Goal: Information Seeking & Learning: Learn about a topic

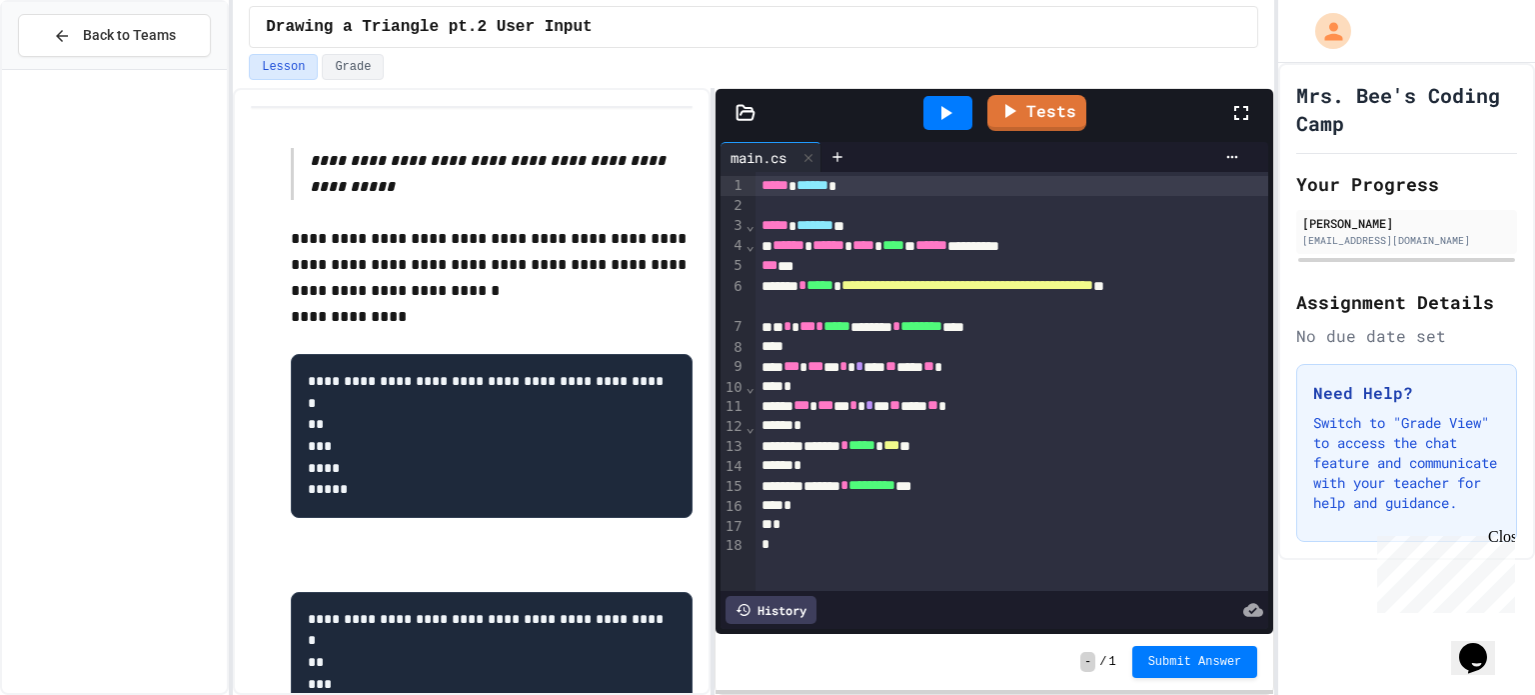
scroll to position [258, 0]
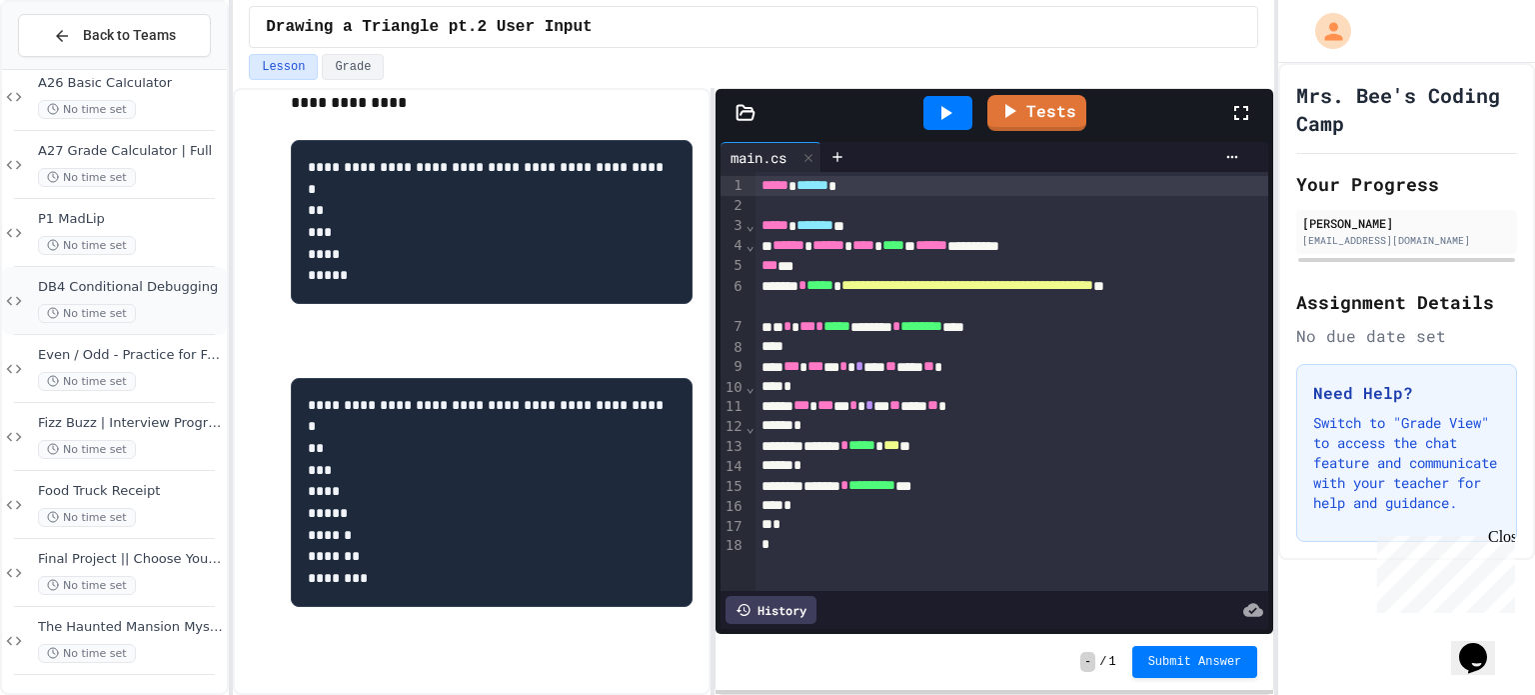
click at [154, 330] on div "DB4 Conditional Debugging No time set" at bounding box center [114, 301] width 225 height 68
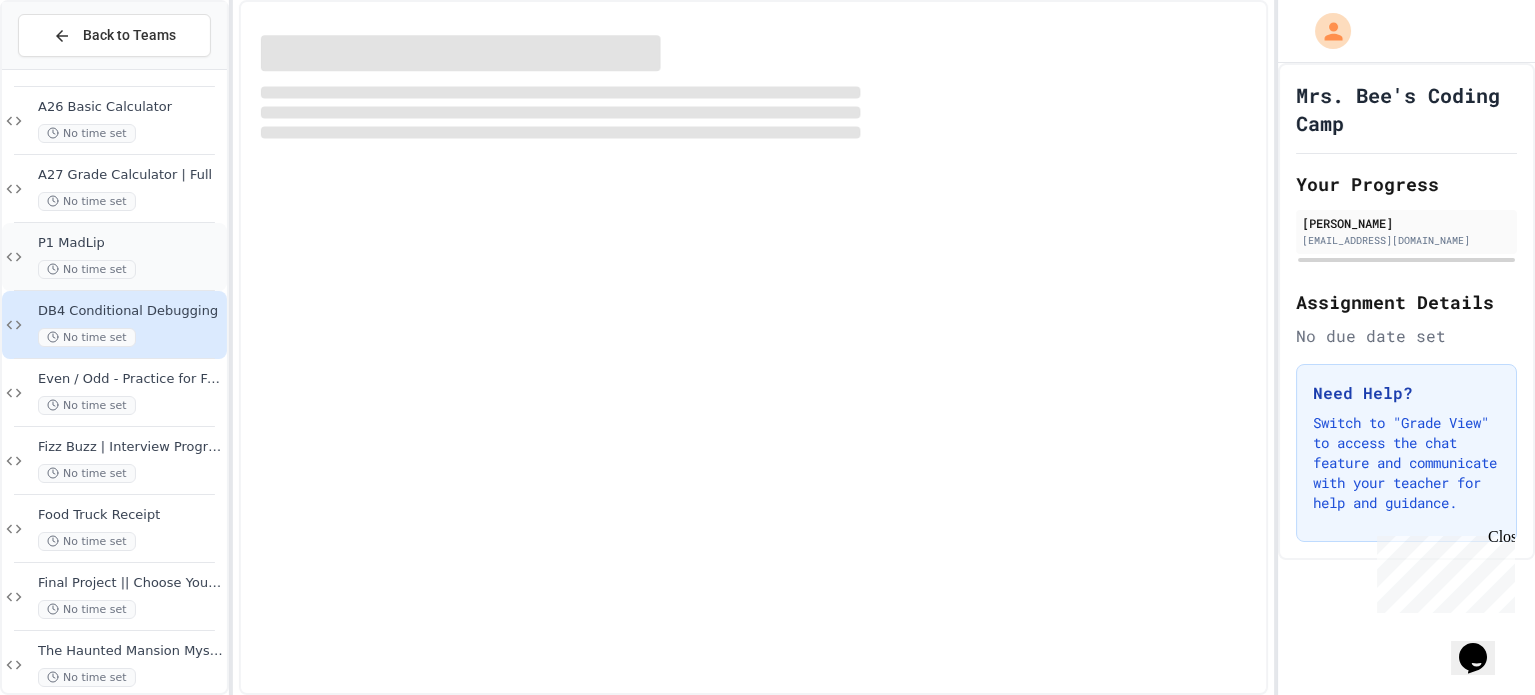
click at [158, 276] on div "No time set" at bounding box center [130, 269] width 185 height 19
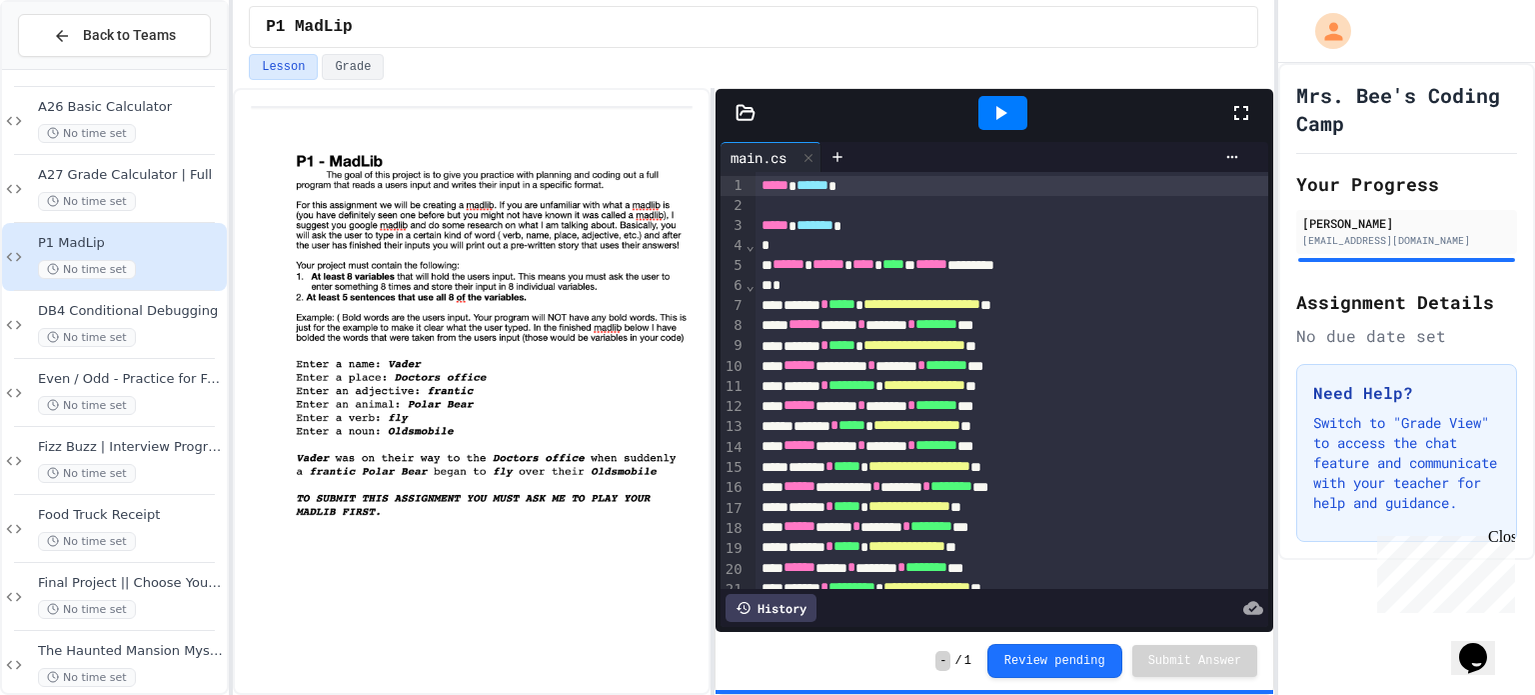
click at [154, 192] on div "No time set" at bounding box center [130, 201] width 185 height 19
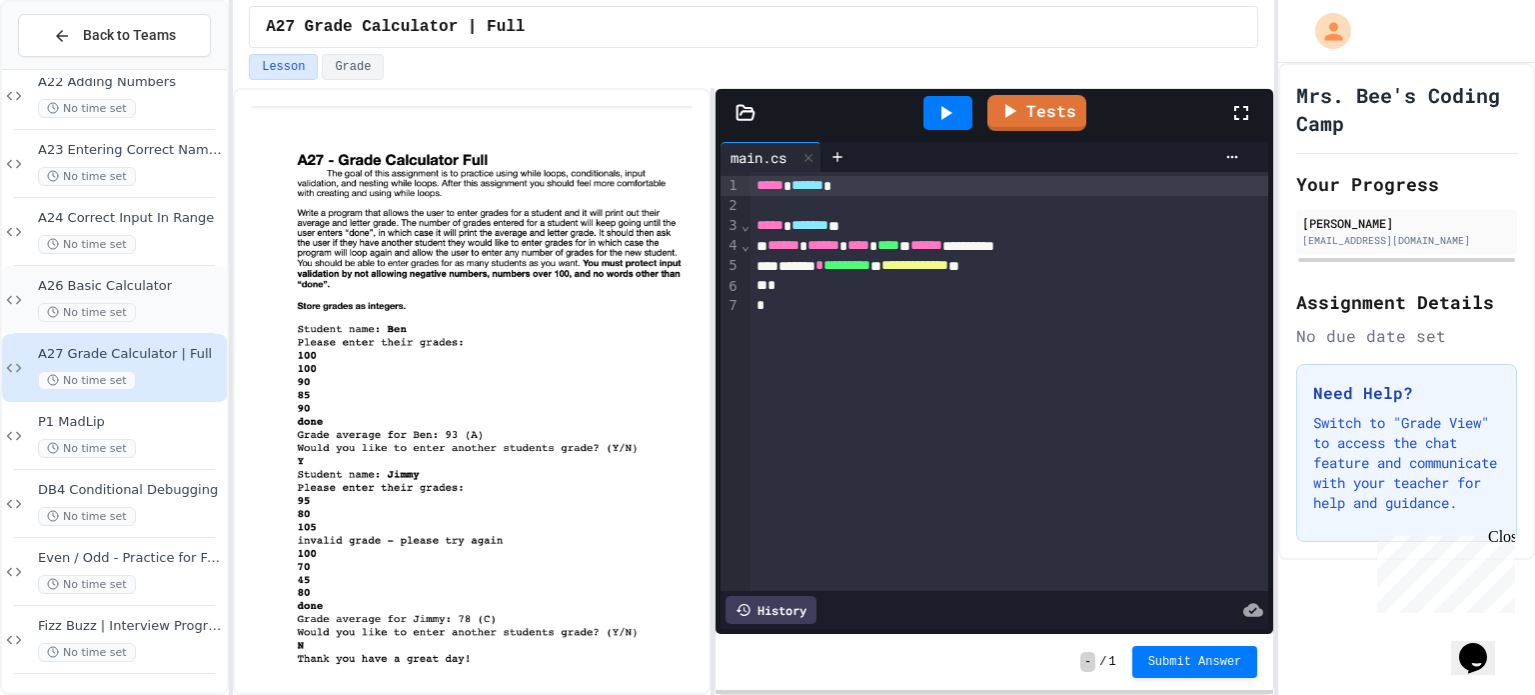
click at [161, 305] on div "No time set" at bounding box center [130, 312] width 185 height 19
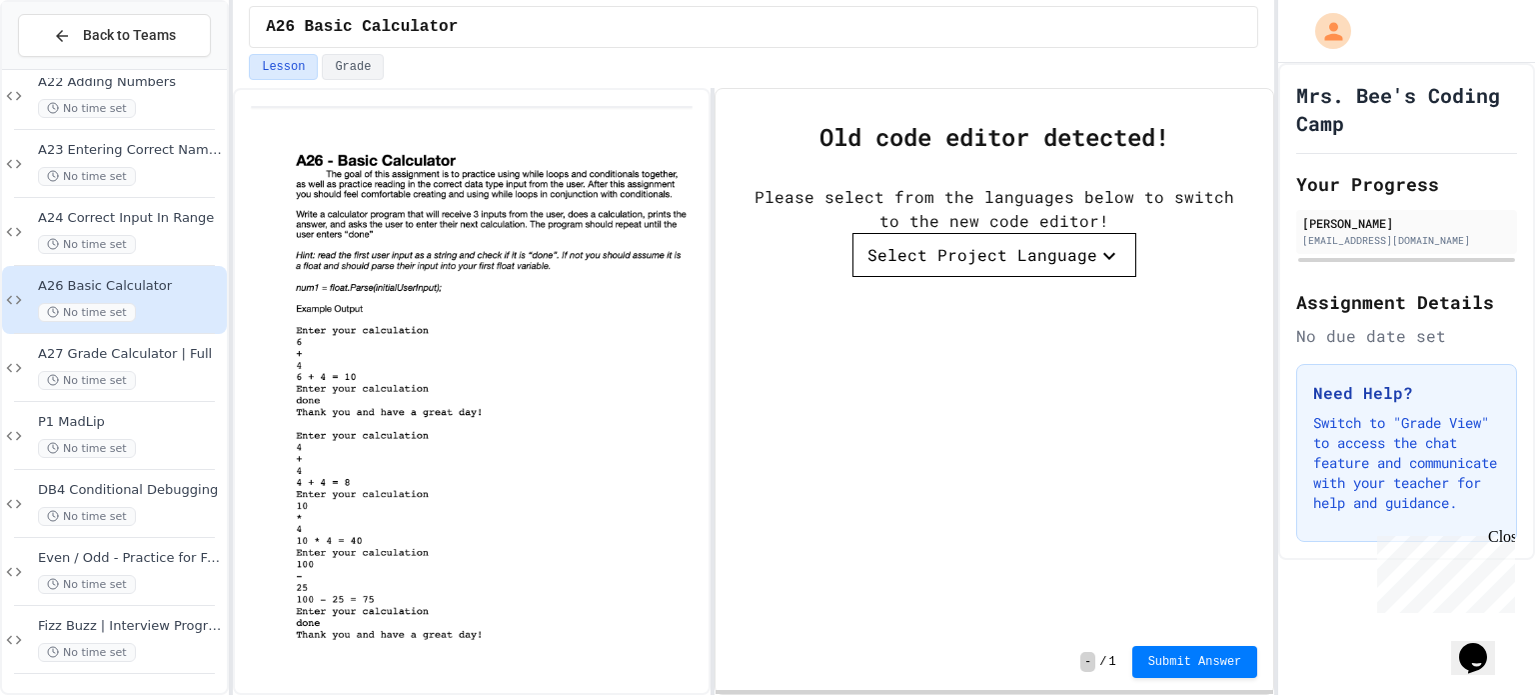
scroll to position [12, 0]
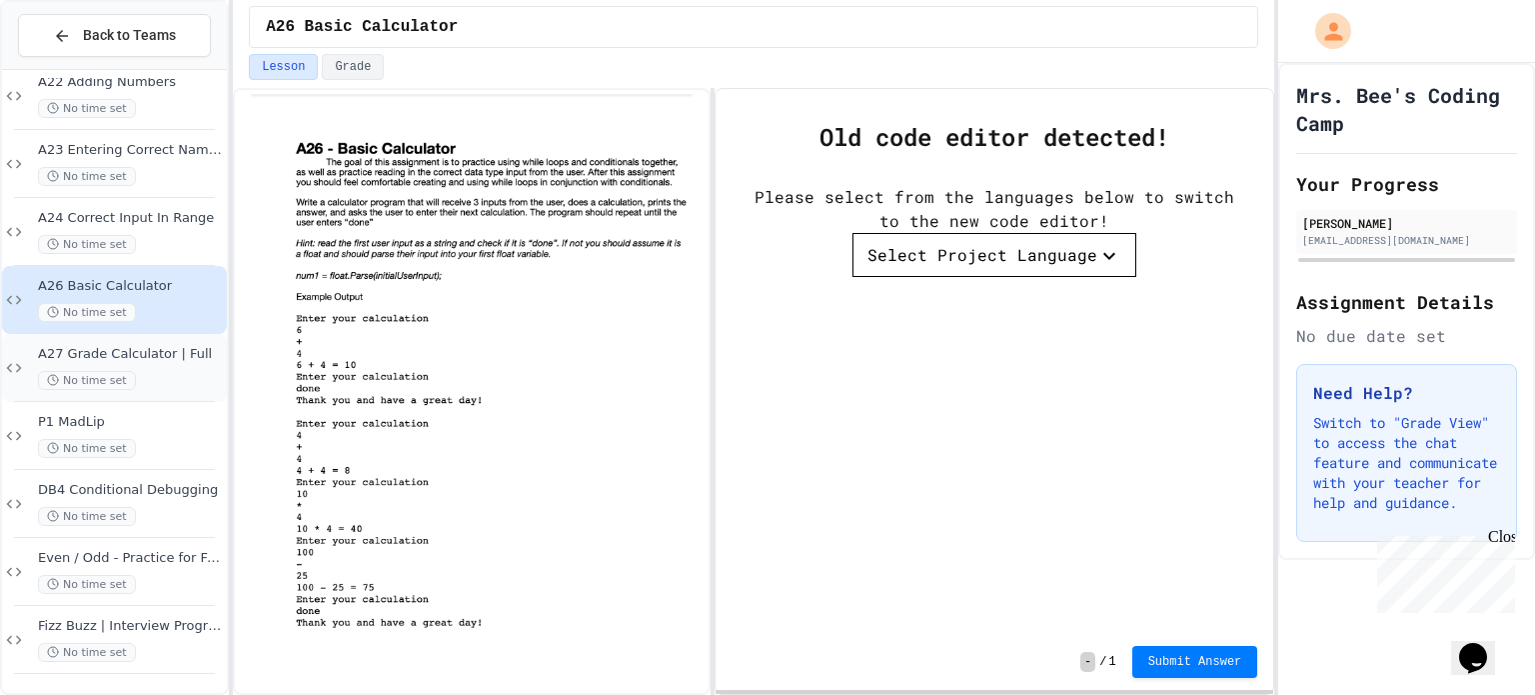
click at [171, 346] on span "A27 Grade Calculator | Full" at bounding box center [130, 354] width 185 height 17
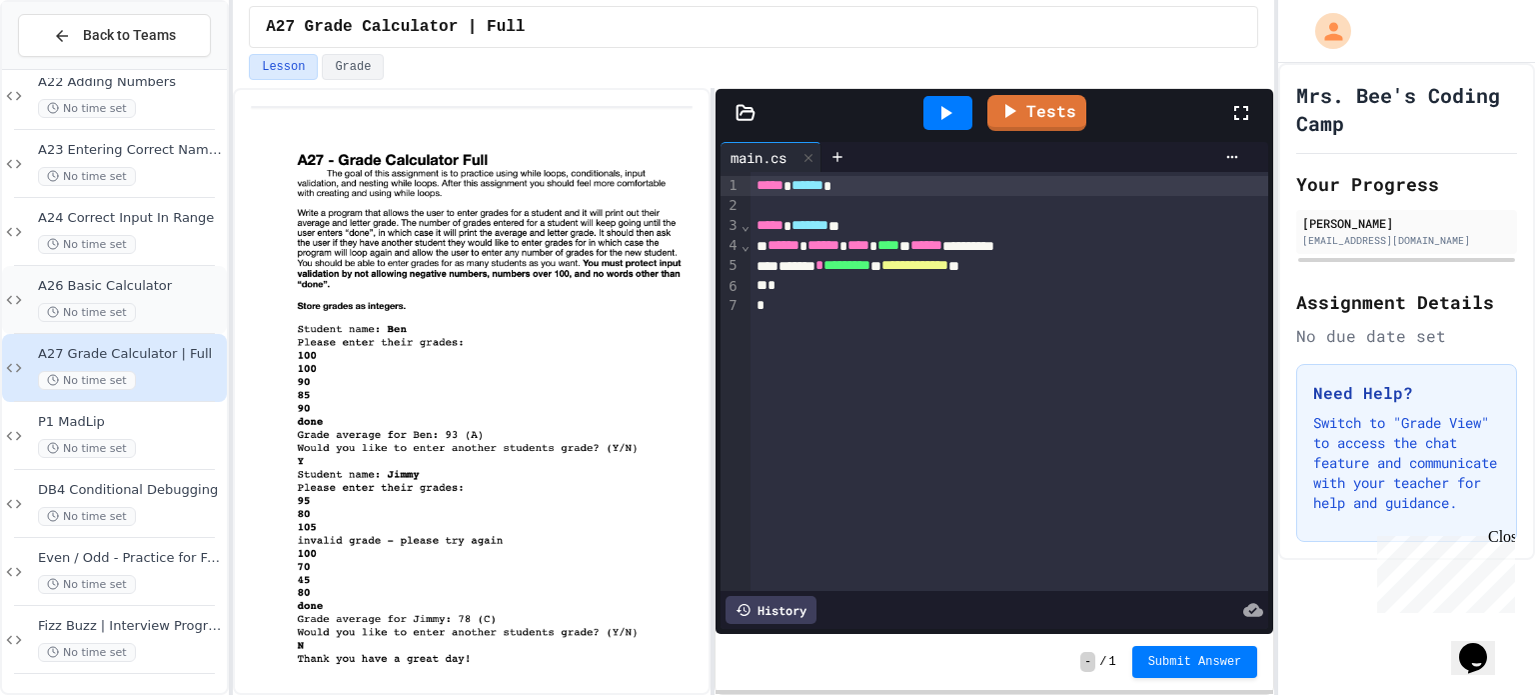
click at [126, 312] on span "No time set" at bounding box center [87, 312] width 98 height 19
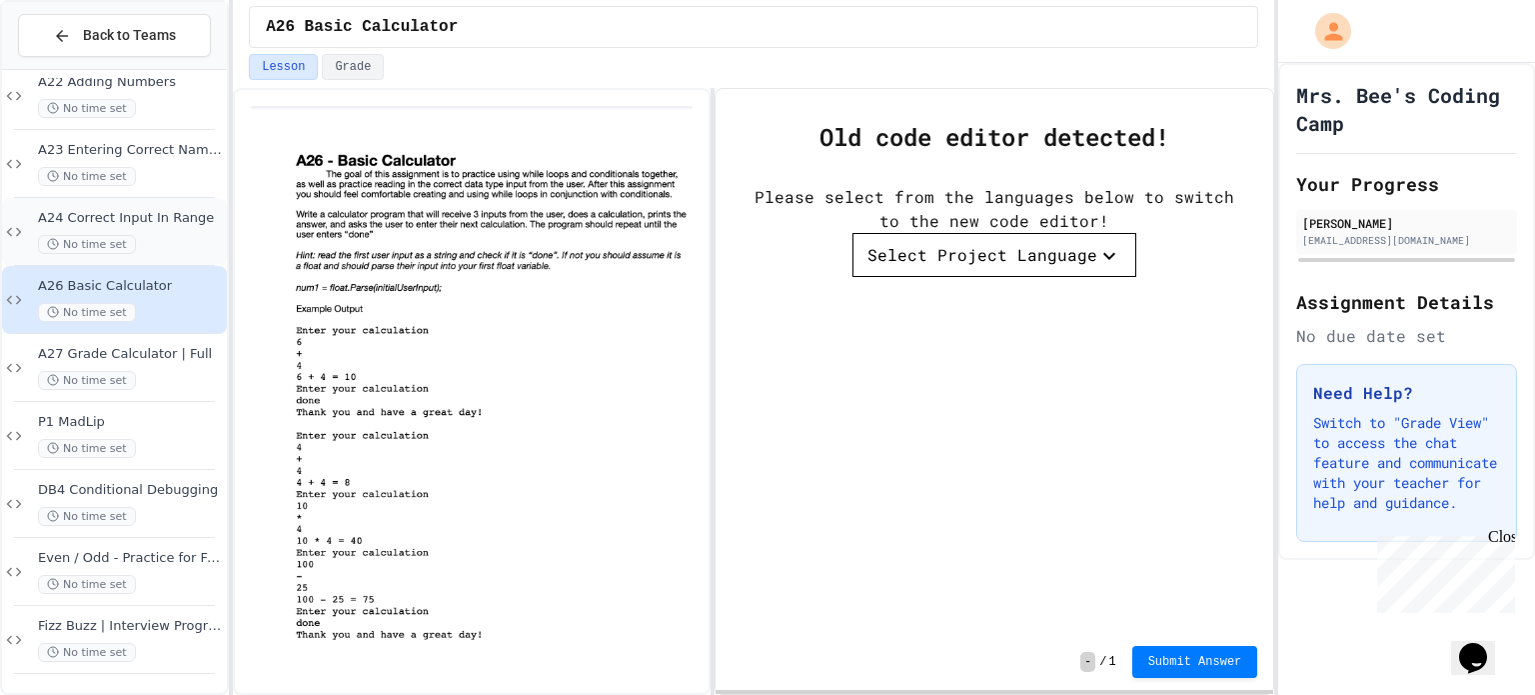
click at [176, 249] on div "No time set" at bounding box center [130, 244] width 185 height 19
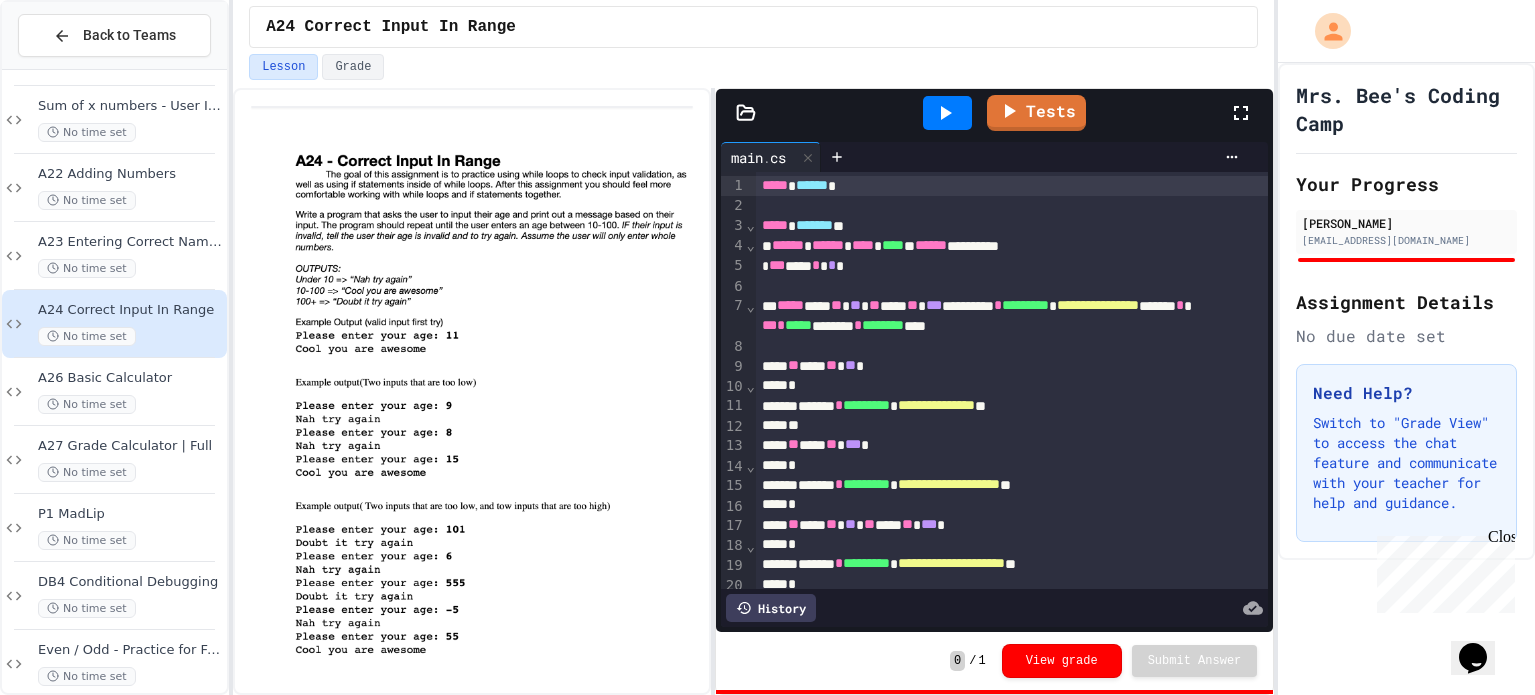
scroll to position [2110, 0]
click at [110, 260] on span "No time set" at bounding box center [87, 269] width 98 height 19
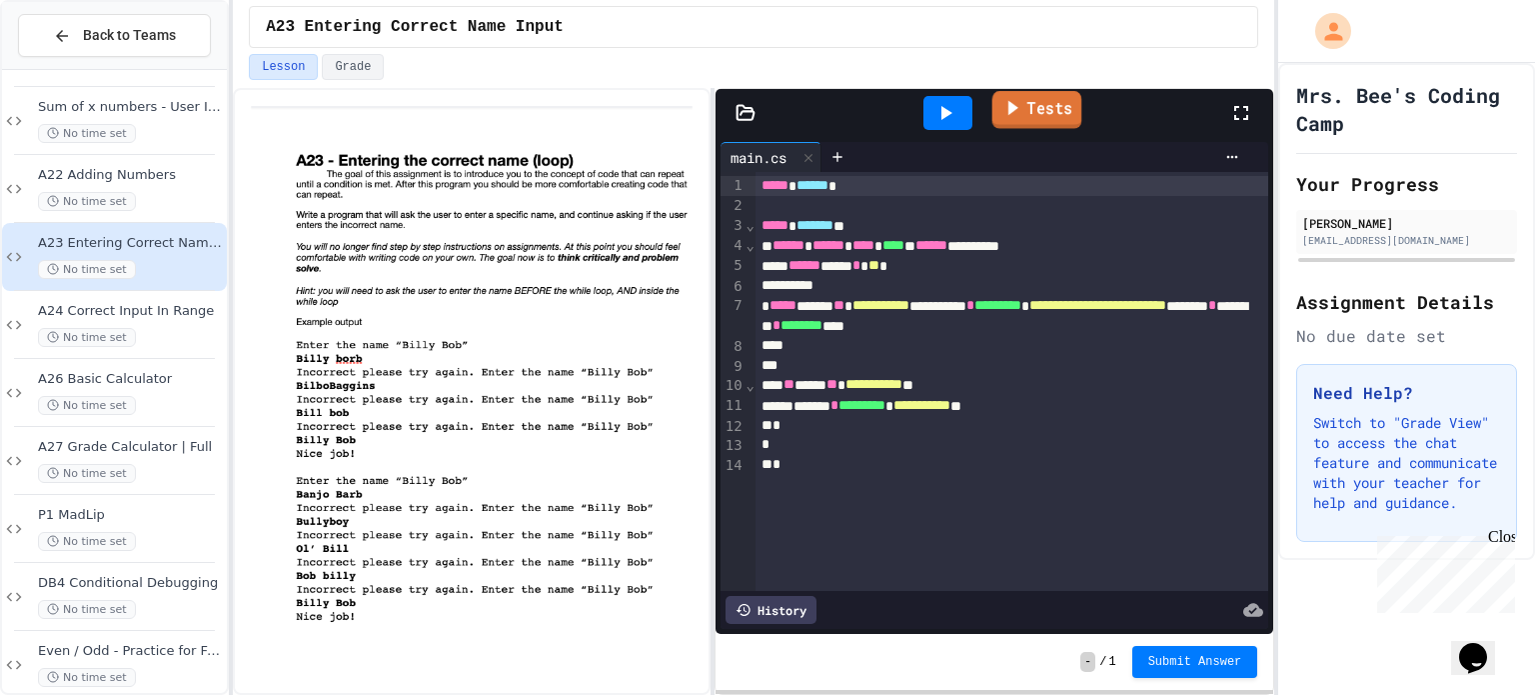
click at [992, 117] on link "Tests" at bounding box center [1037, 110] width 90 height 38
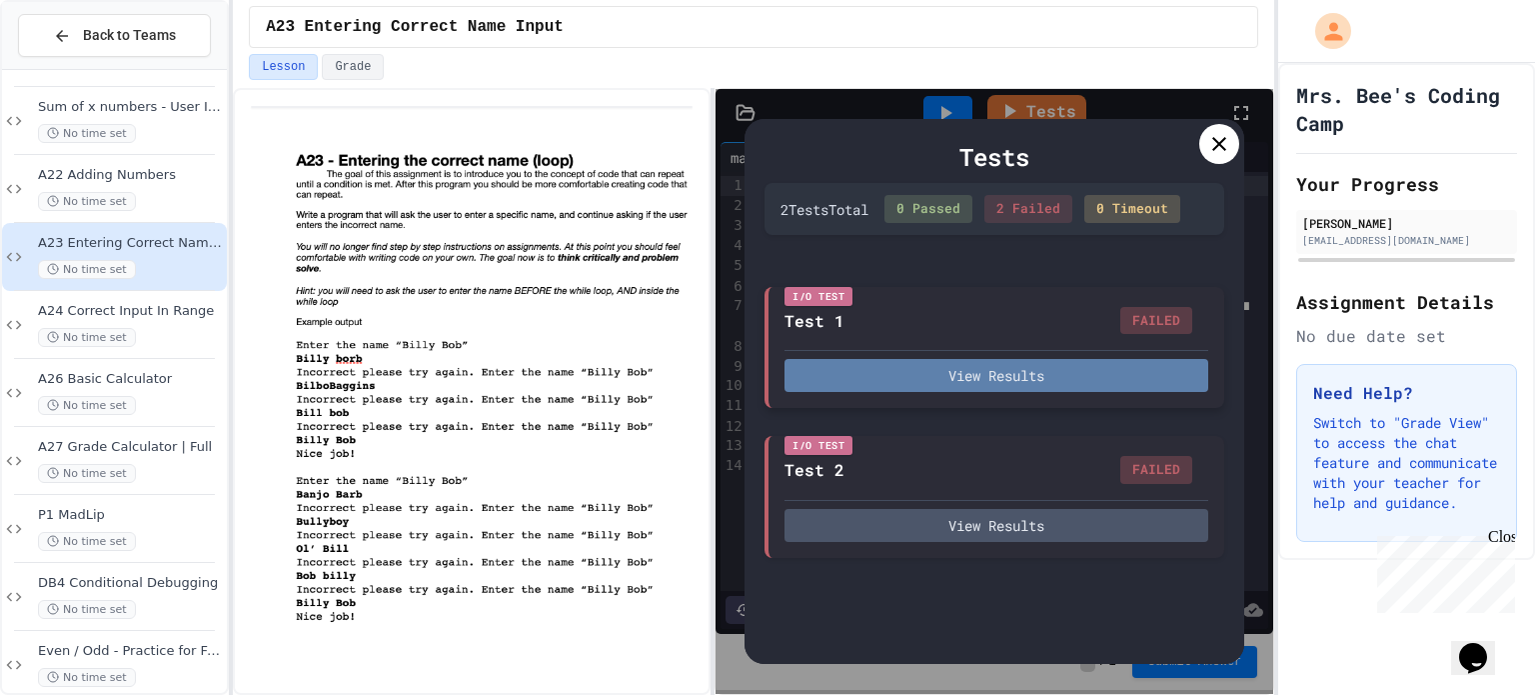
click at [1008, 371] on button "View Results" at bounding box center [997, 375] width 424 height 33
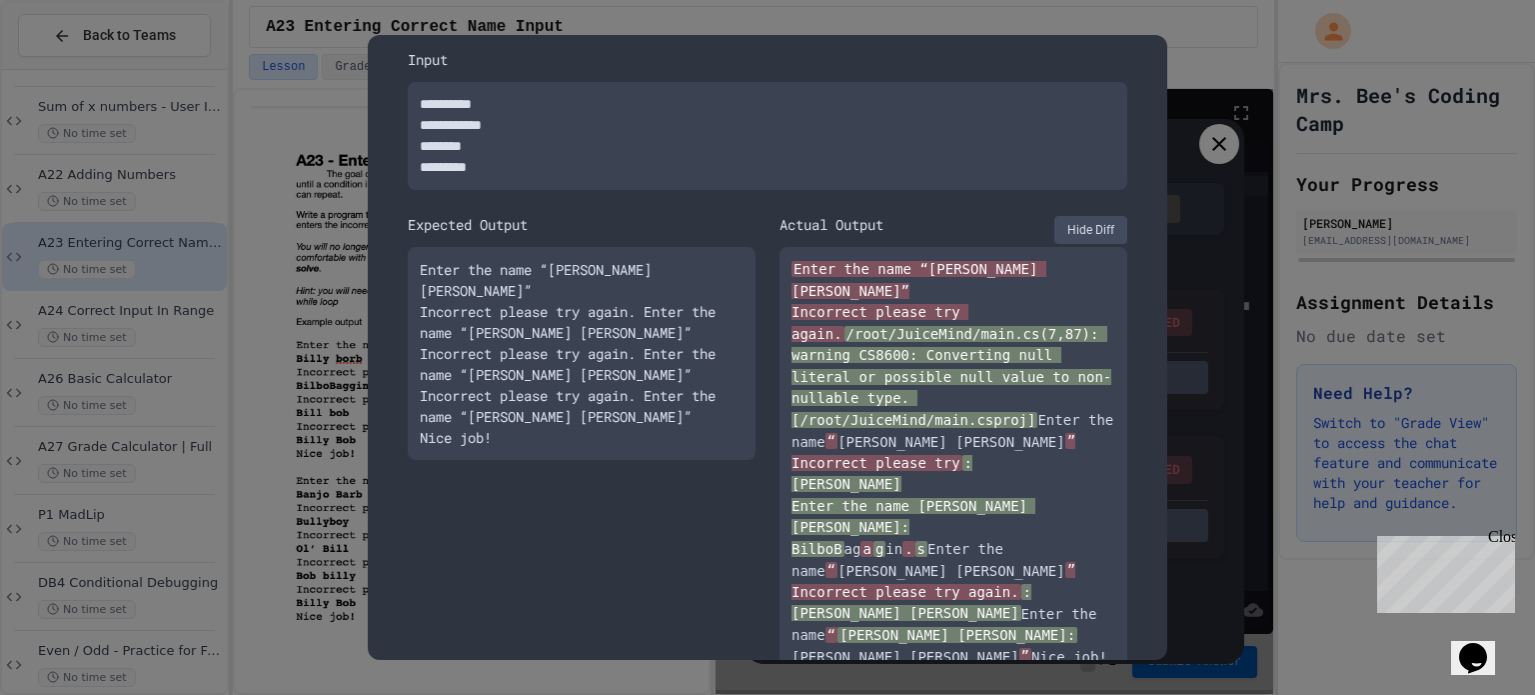
scroll to position [96, 0]
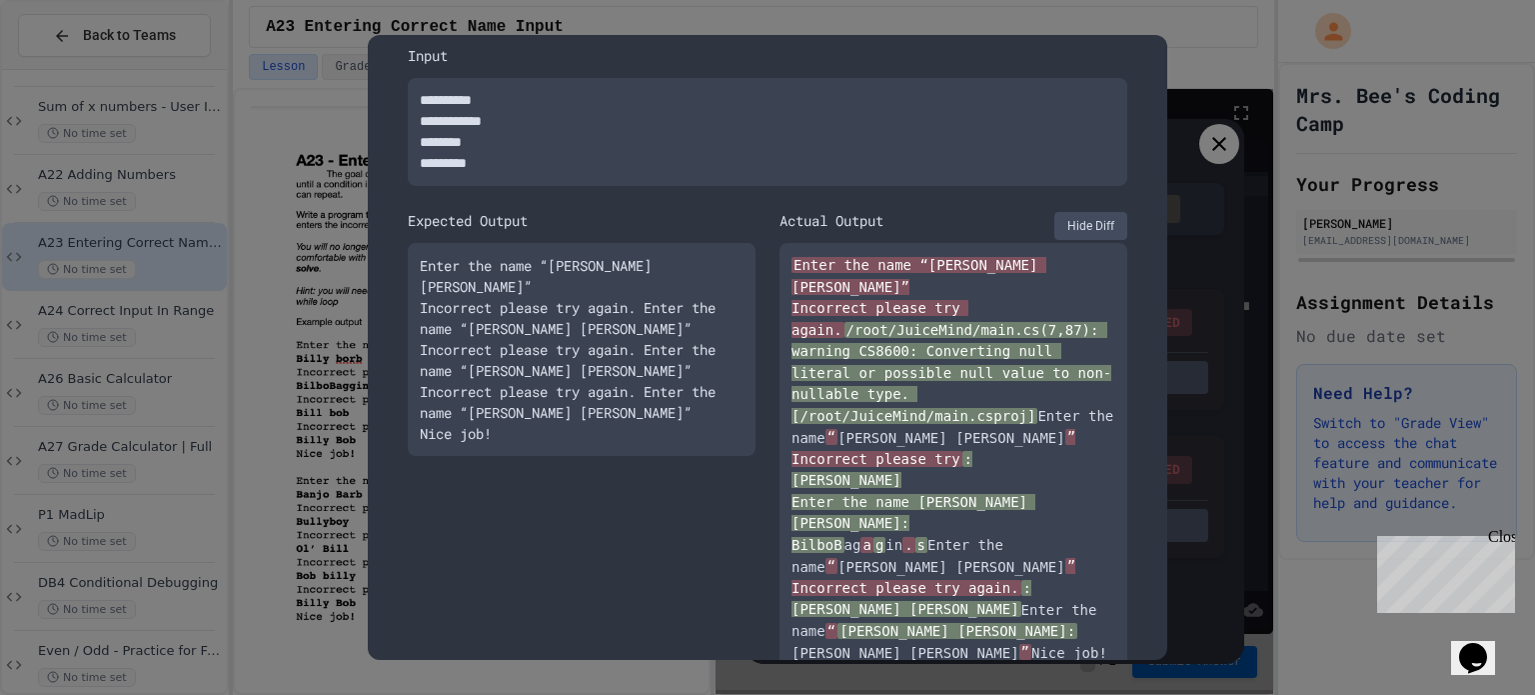
click at [1066, 220] on button "Hide Diff" at bounding box center [1090, 226] width 73 height 28
type textarea "*"
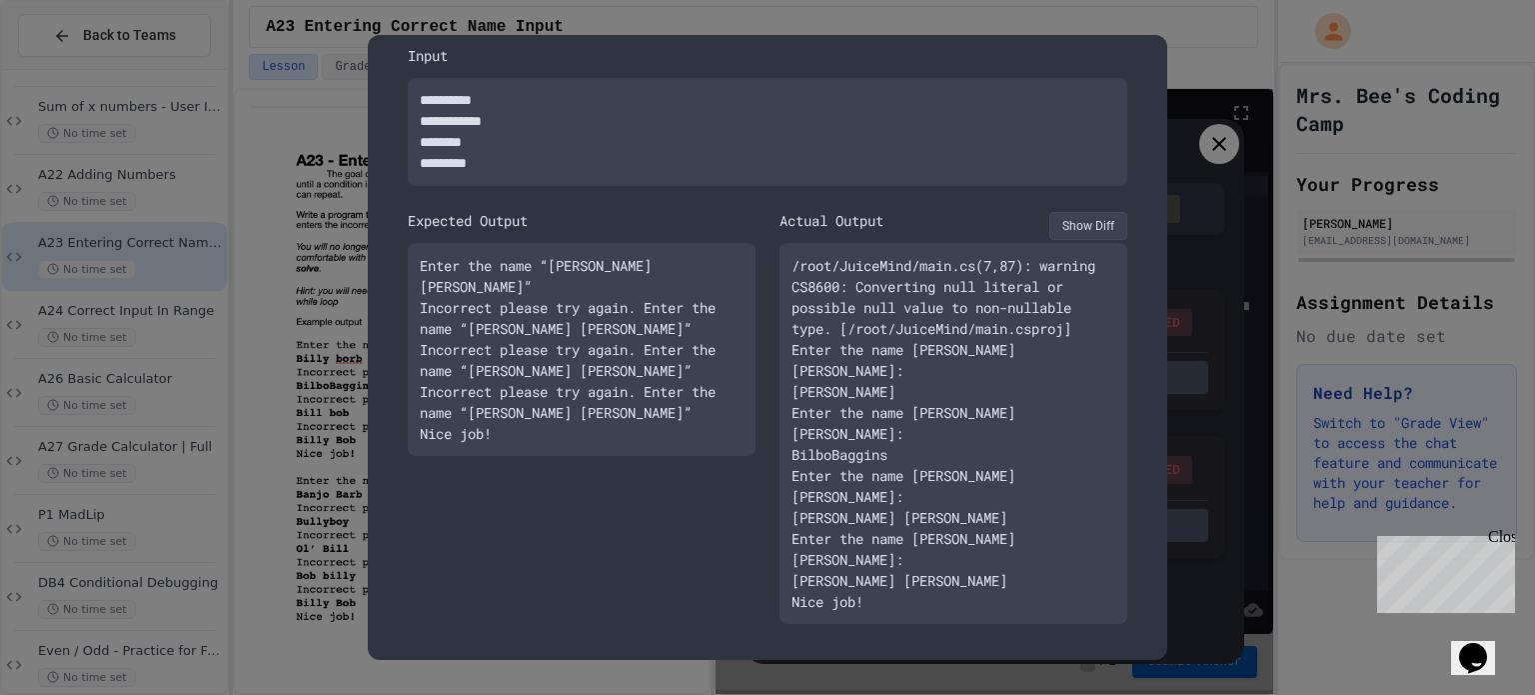
scroll to position [15, 0]
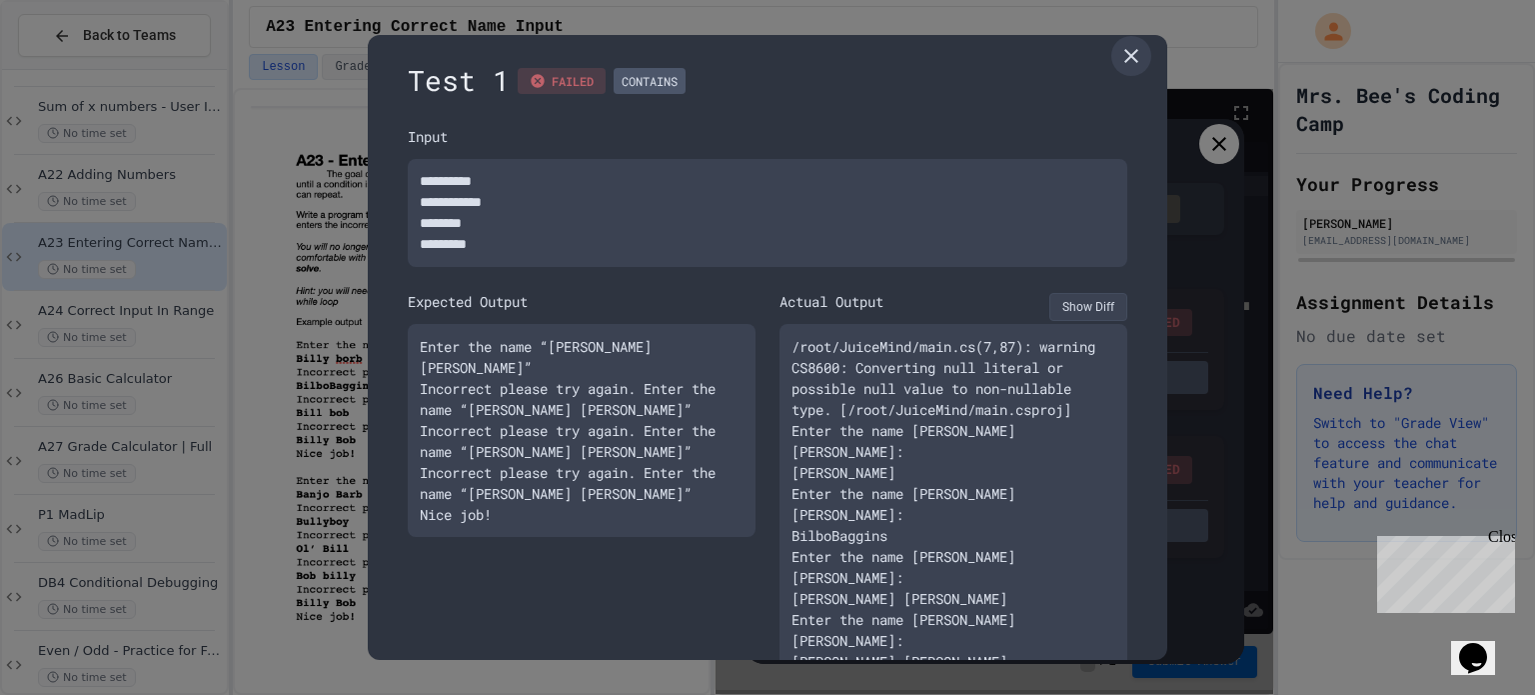
click at [1090, 286] on div "**********" at bounding box center [768, 415] width 720 height 579
click at [1127, 60] on icon at bounding box center [1131, 56] width 24 height 24
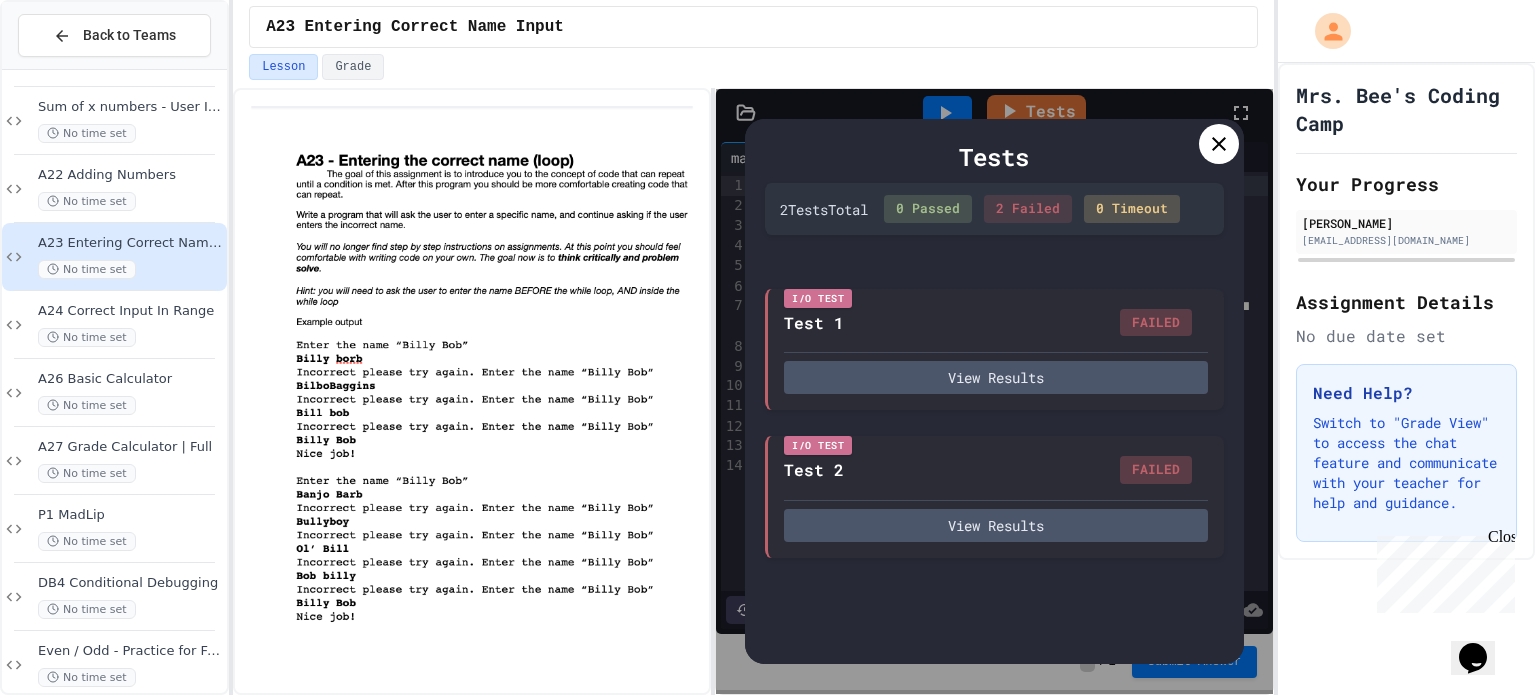
click at [1227, 134] on icon at bounding box center [1219, 144] width 24 height 24
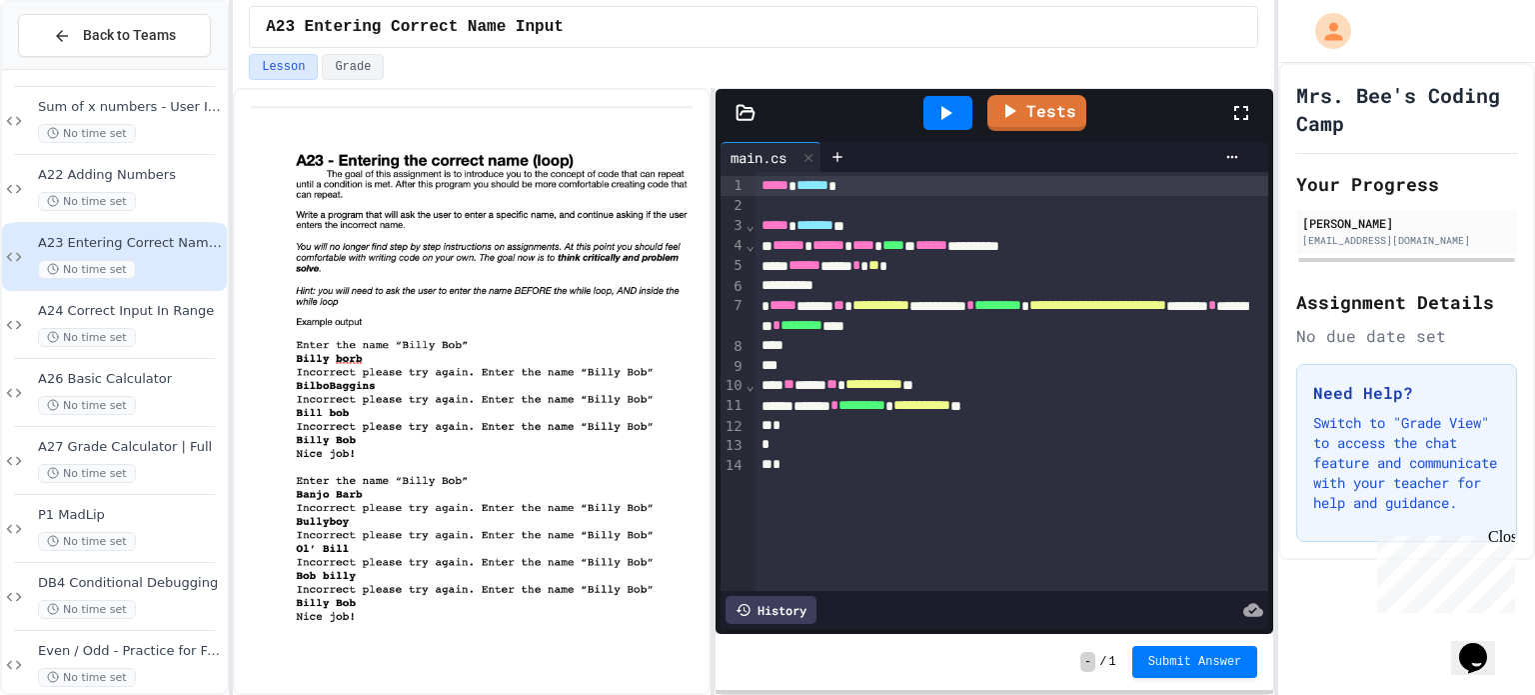
click at [739, 123] on div "Tests" at bounding box center [995, 113] width 559 height 48
click at [741, 116] on icon at bounding box center [746, 113] width 20 height 20
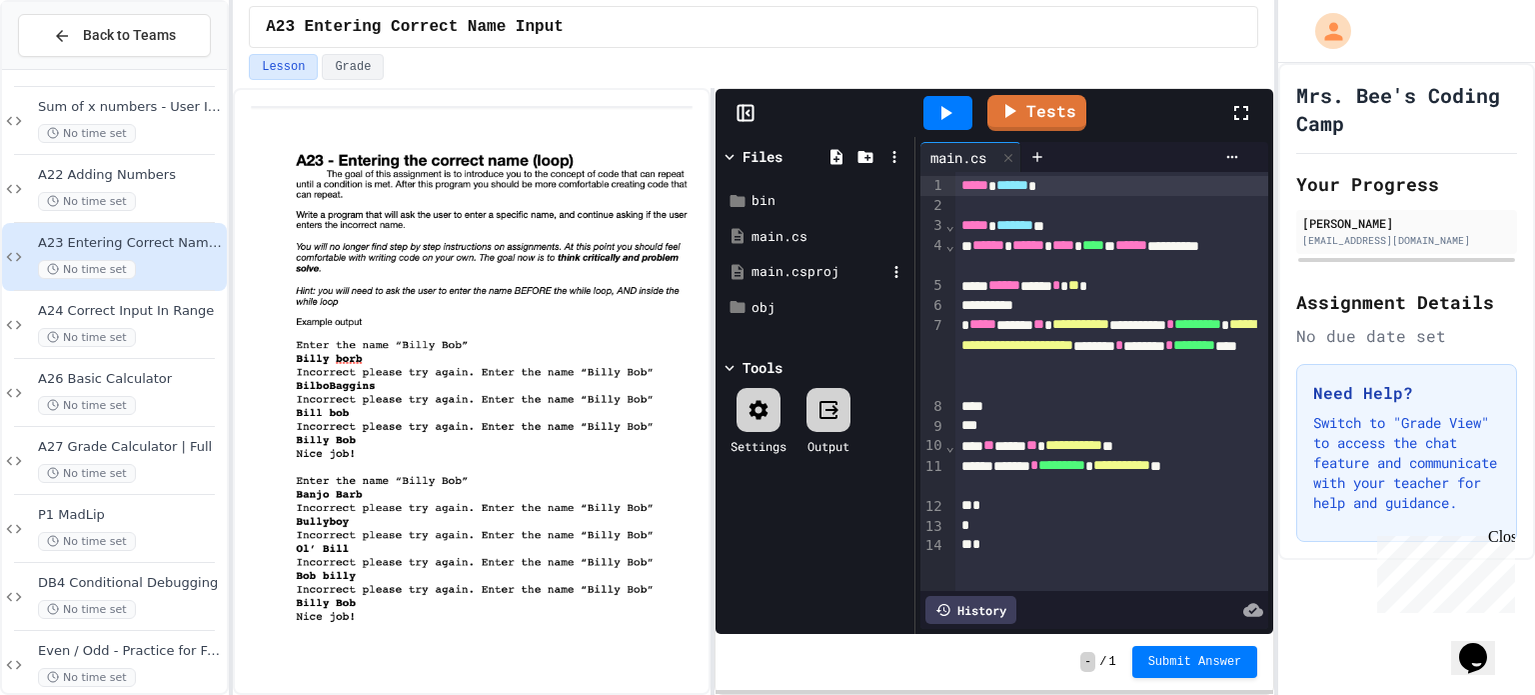
click at [777, 278] on div "main.csproj" at bounding box center [819, 272] width 134 height 20
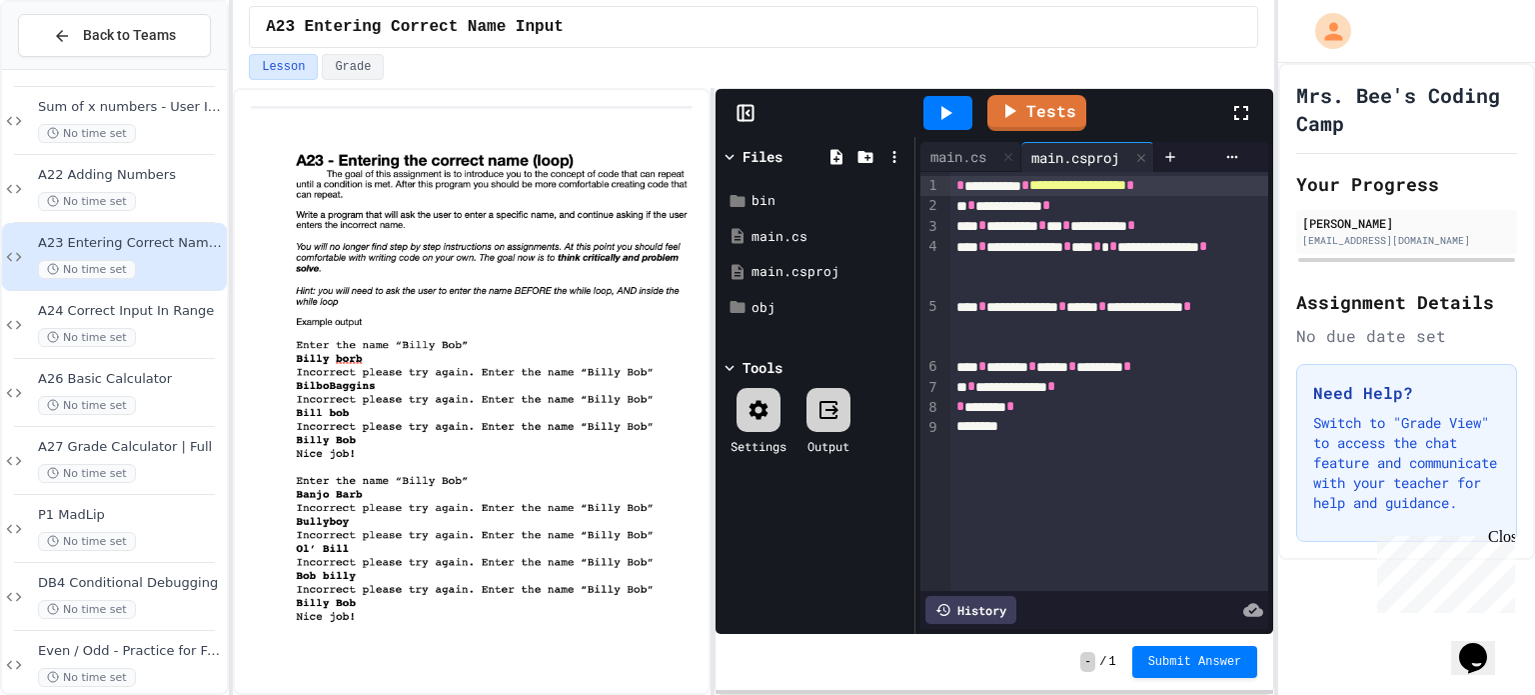
click at [1103, 370] on div "* ******** * ****** * ********* *" at bounding box center [1109, 367] width 319 height 20
click at [1059, 120] on link "Tests" at bounding box center [1037, 111] width 98 height 38
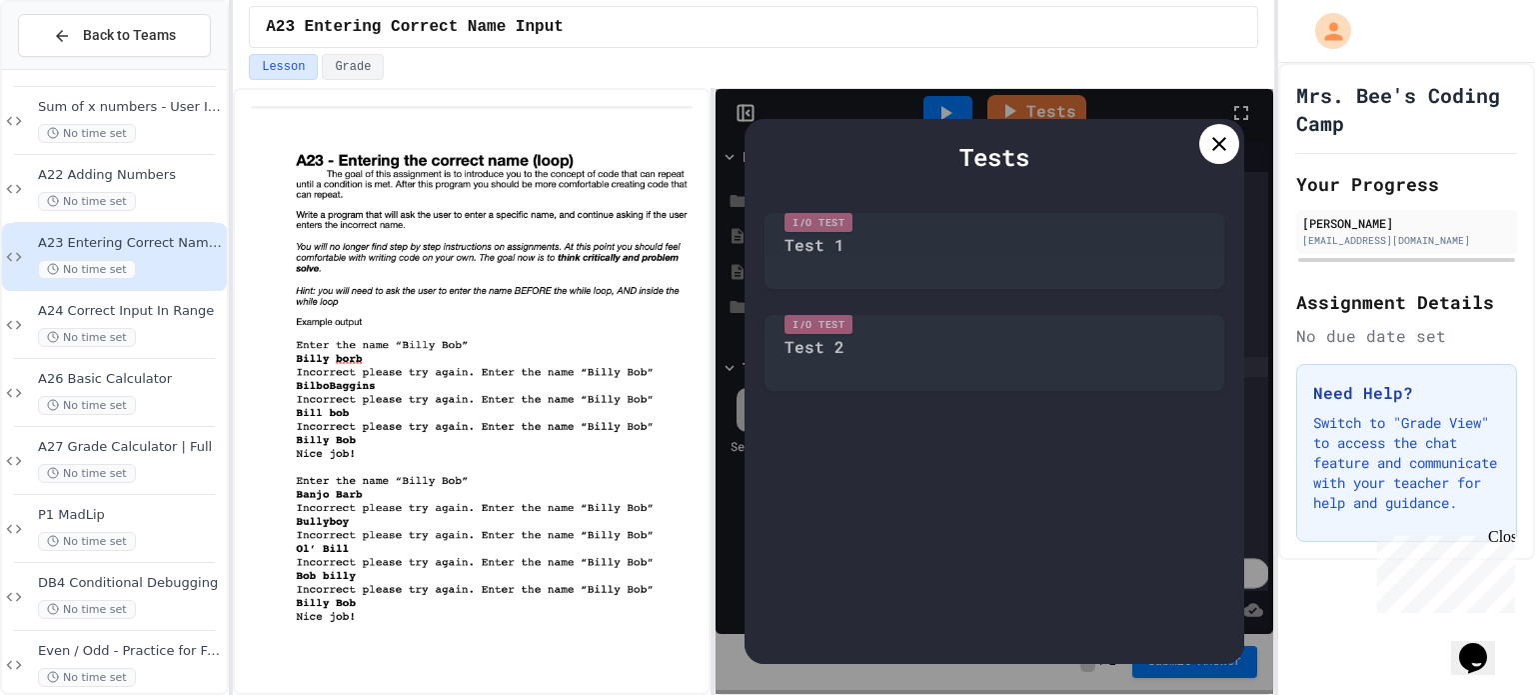
click at [1226, 136] on icon at bounding box center [1219, 144] width 24 height 24
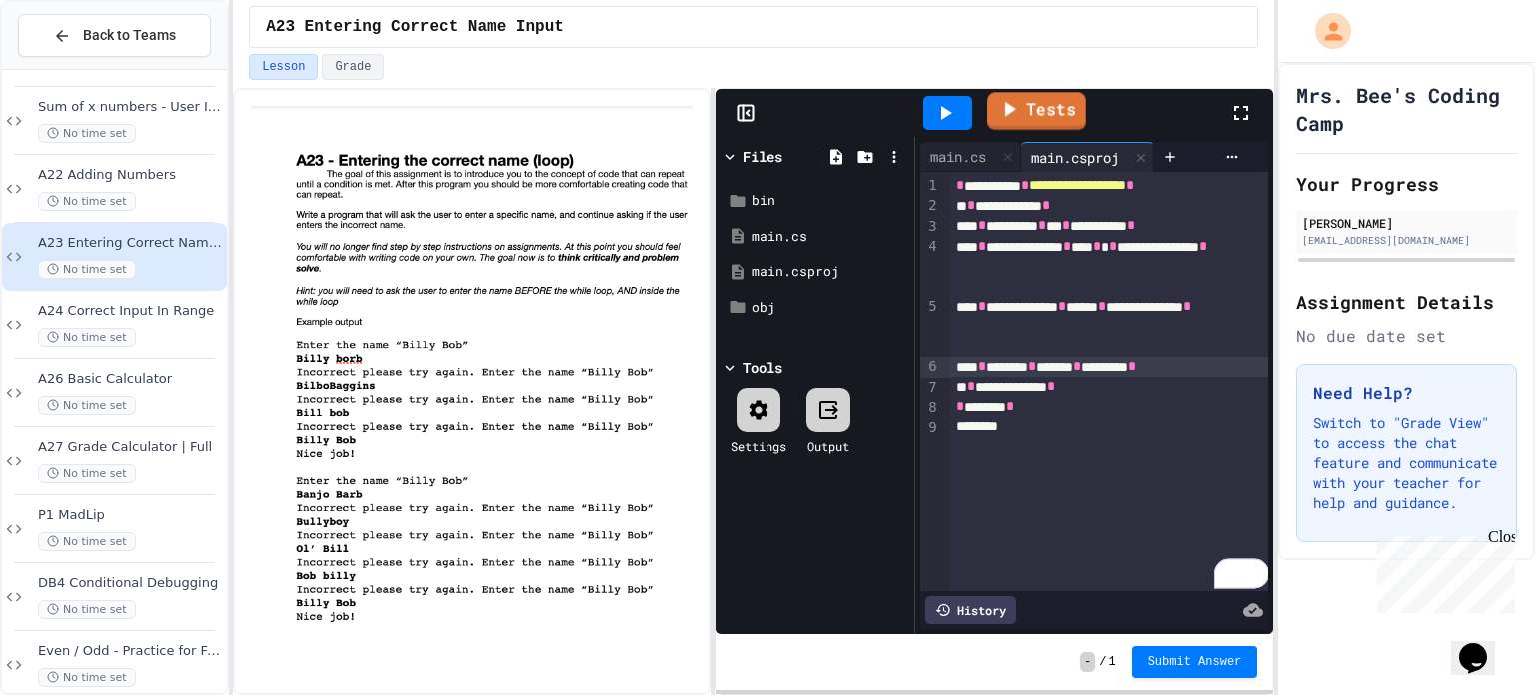
click at [1059, 110] on link "Tests" at bounding box center [1036, 111] width 99 height 38
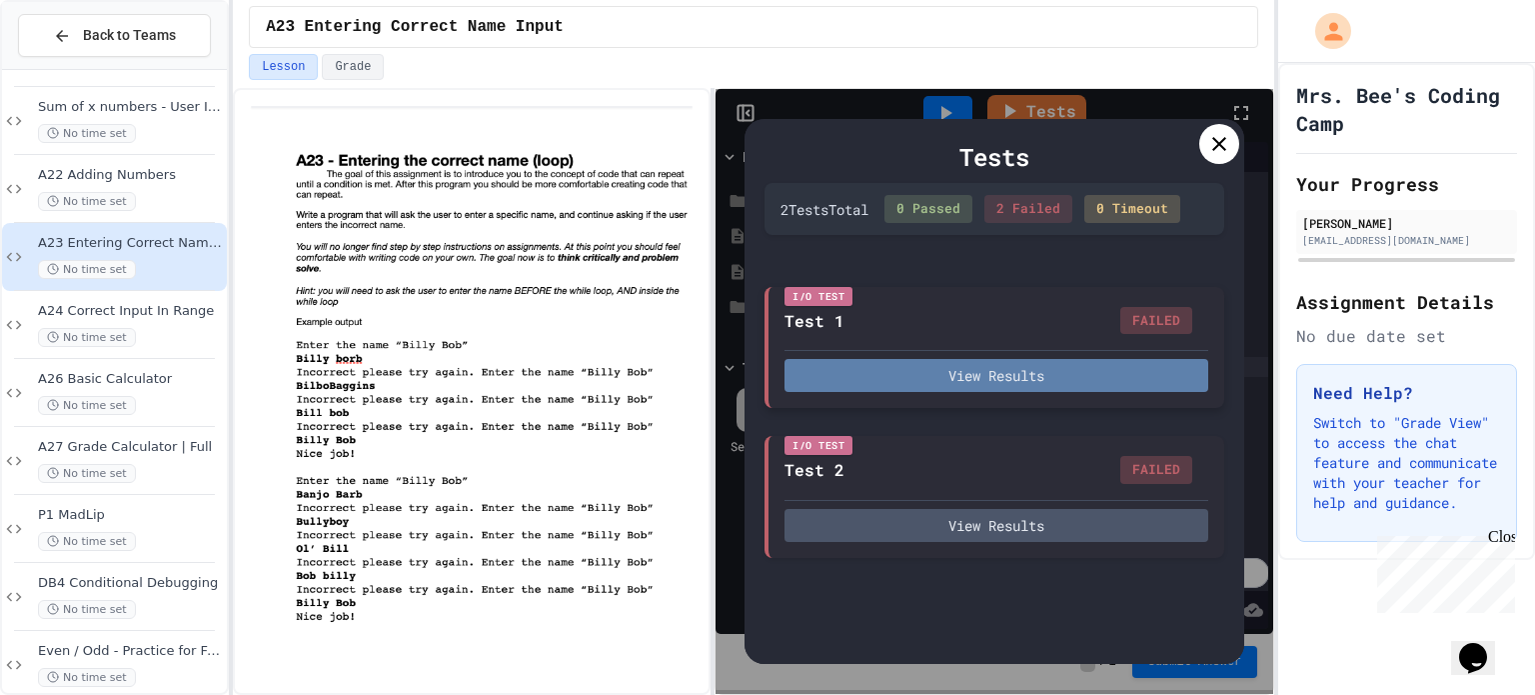
click at [1030, 387] on button "View Results" at bounding box center [997, 375] width 424 height 33
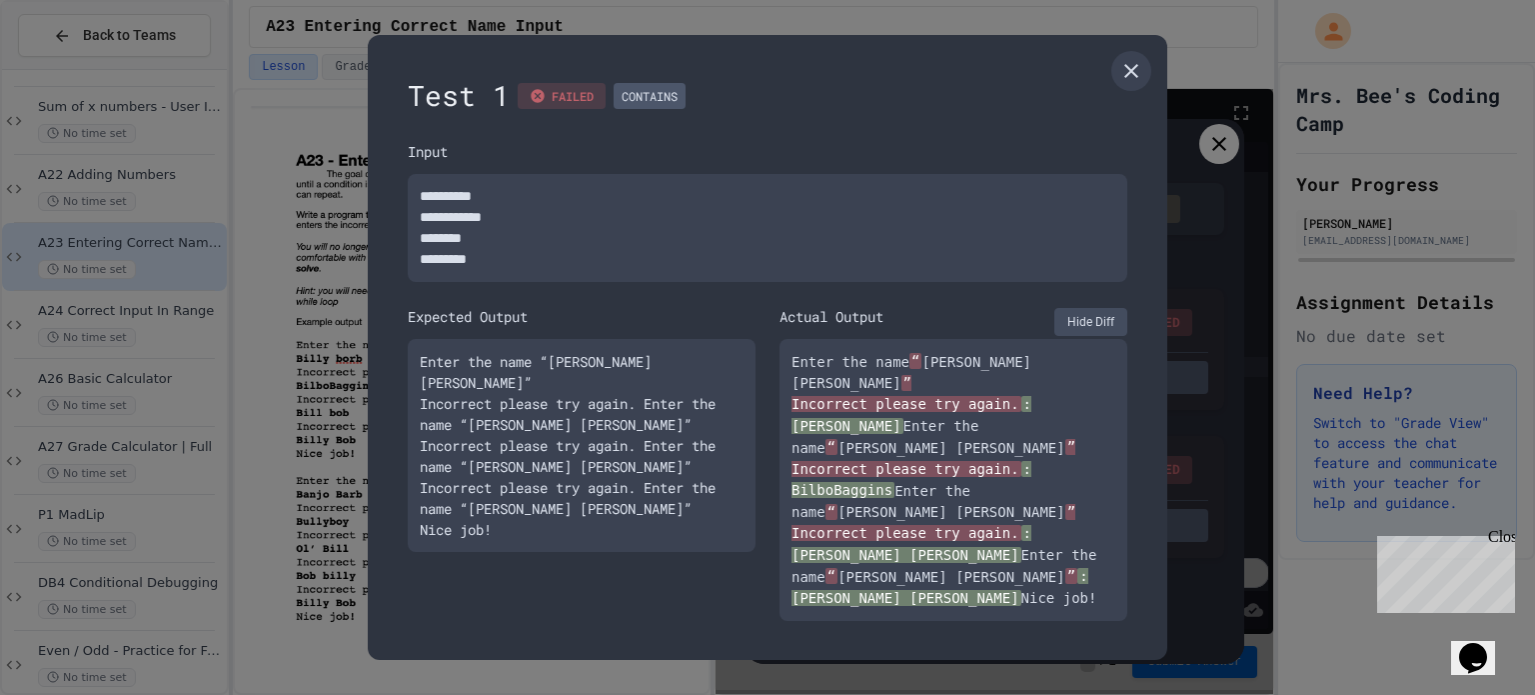
click at [1102, 318] on button "Hide Diff" at bounding box center [1090, 322] width 73 height 28
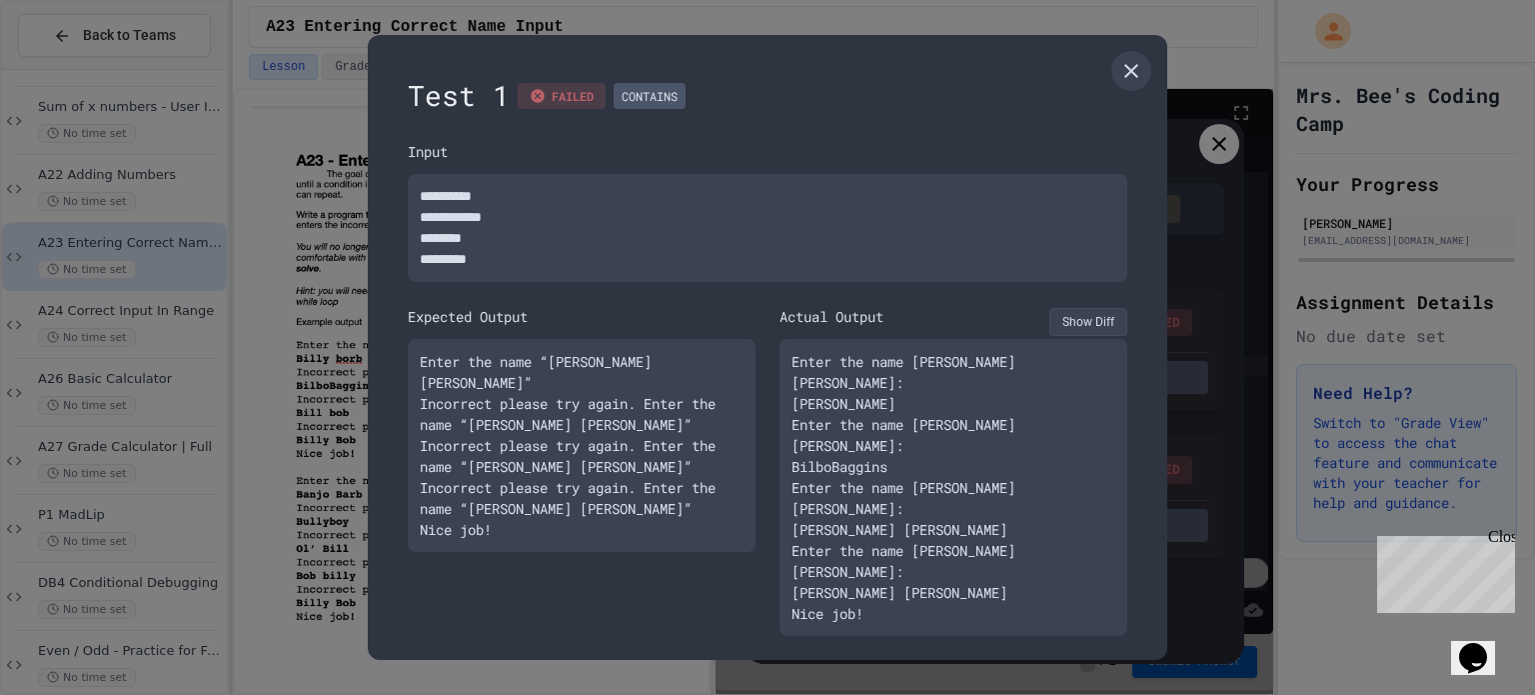
click at [1110, 336] on button "Show Diff" at bounding box center [1088, 322] width 78 height 28
type textarea "*"
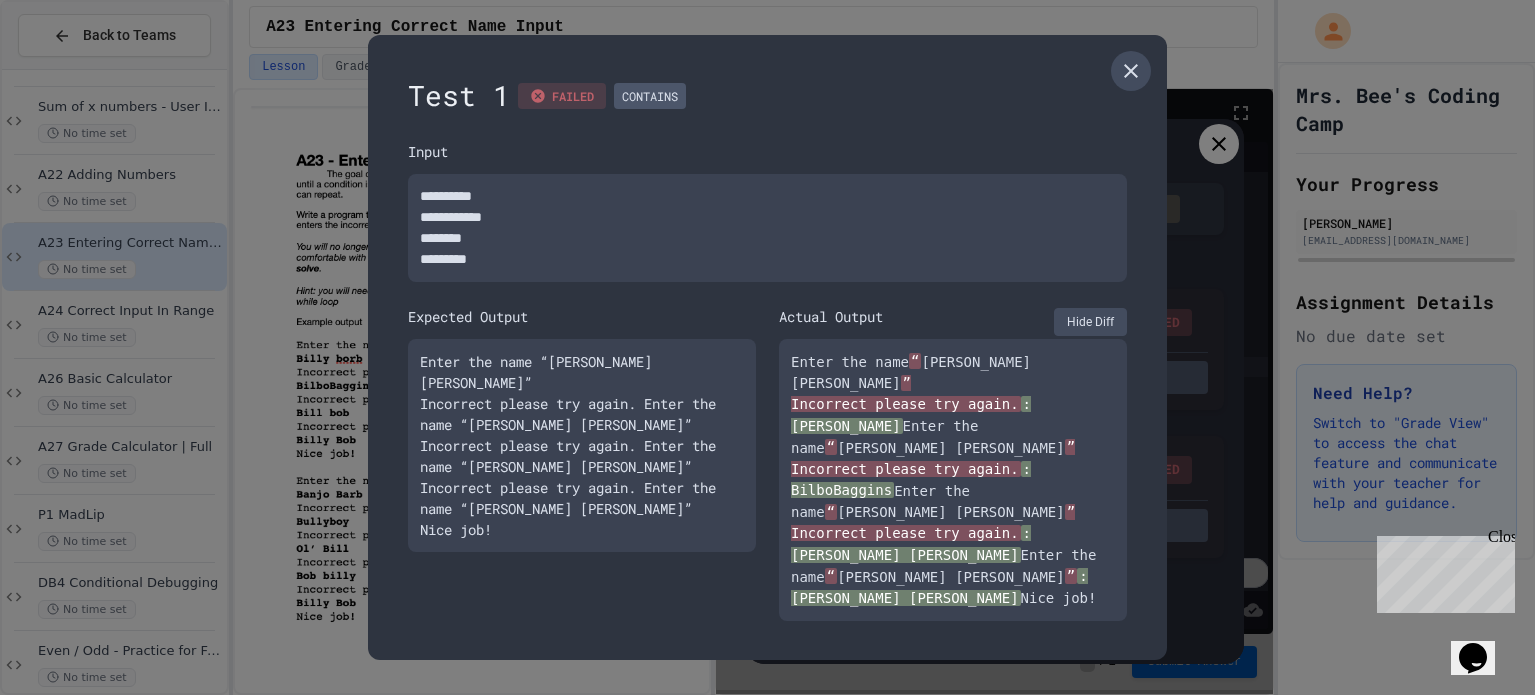
click at [1124, 85] on link at bounding box center [1131, 71] width 40 height 40
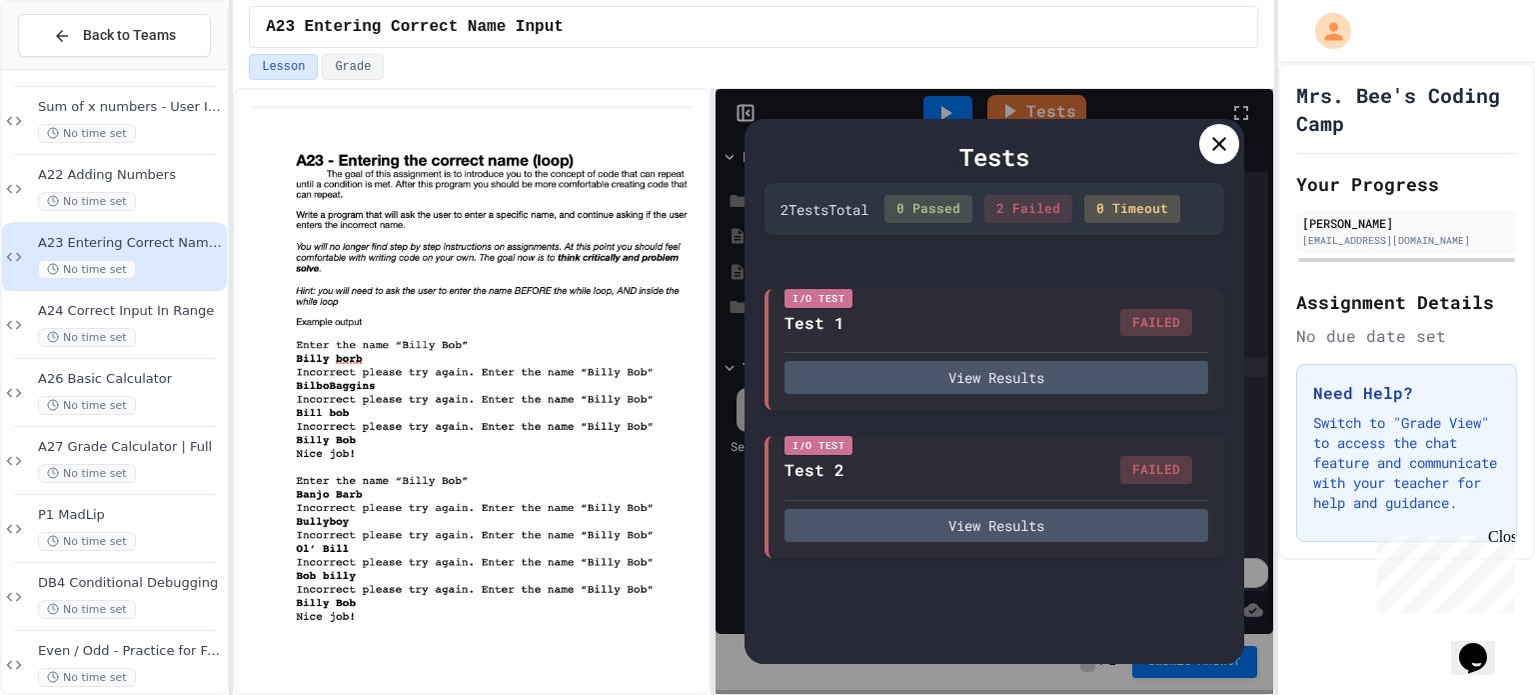
click at [1210, 159] on div at bounding box center [1219, 144] width 40 height 40
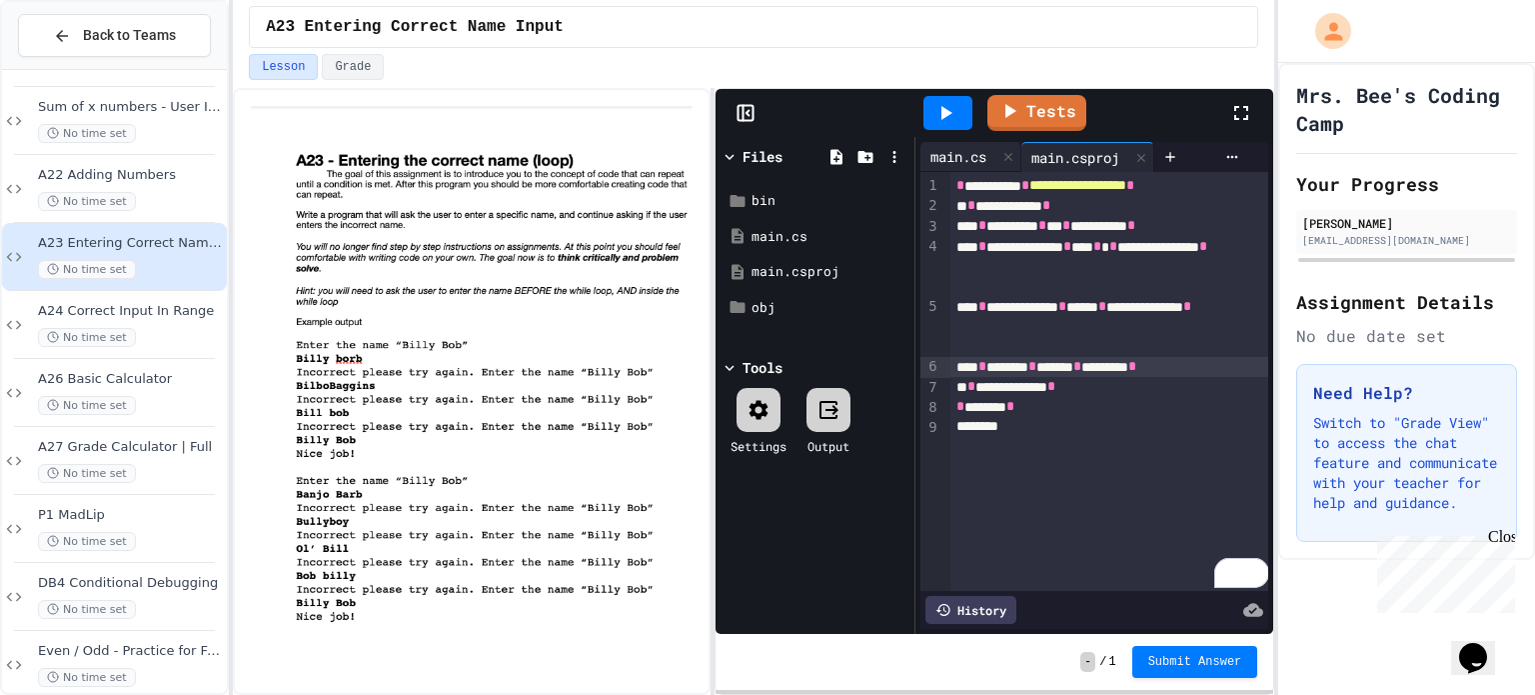
click at [956, 158] on div "main.cs" at bounding box center [958, 156] width 76 height 21
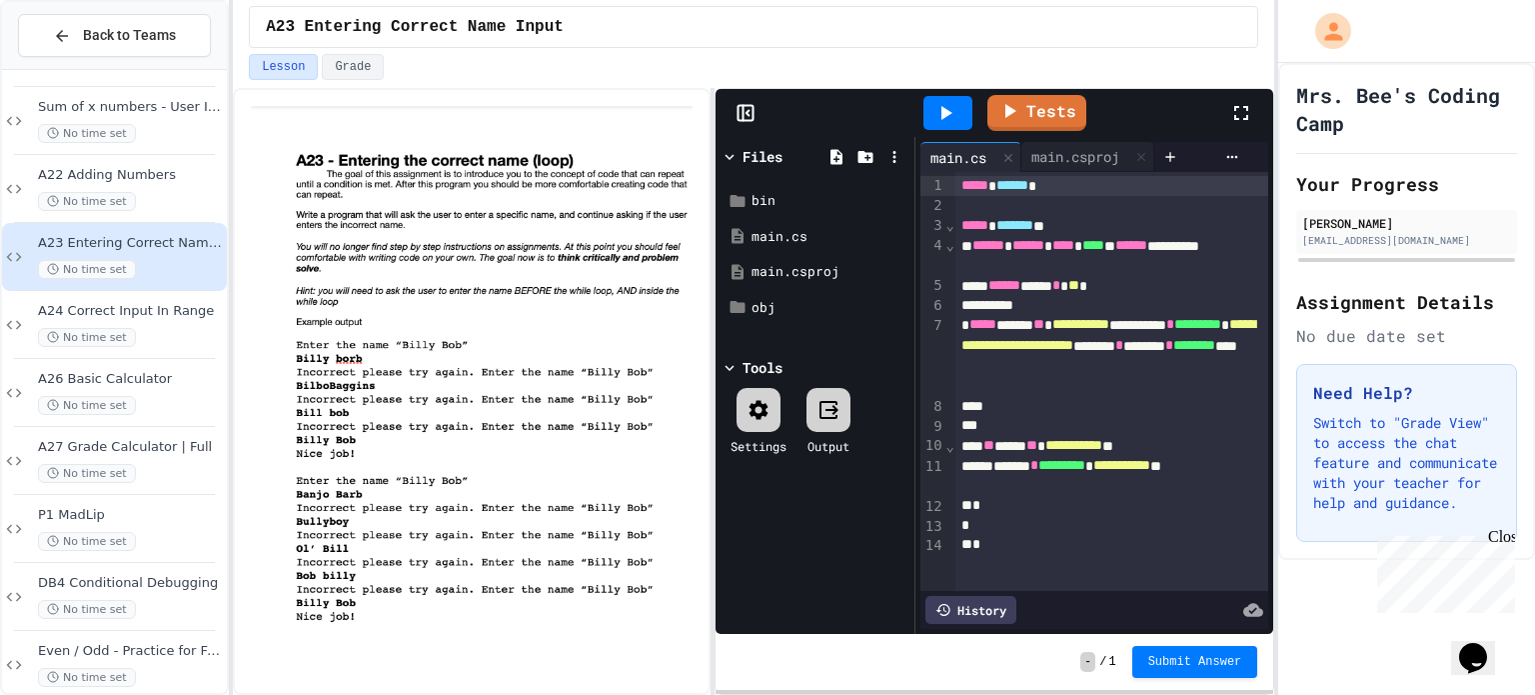
click at [740, 117] on icon at bounding box center [746, 113] width 20 height 20
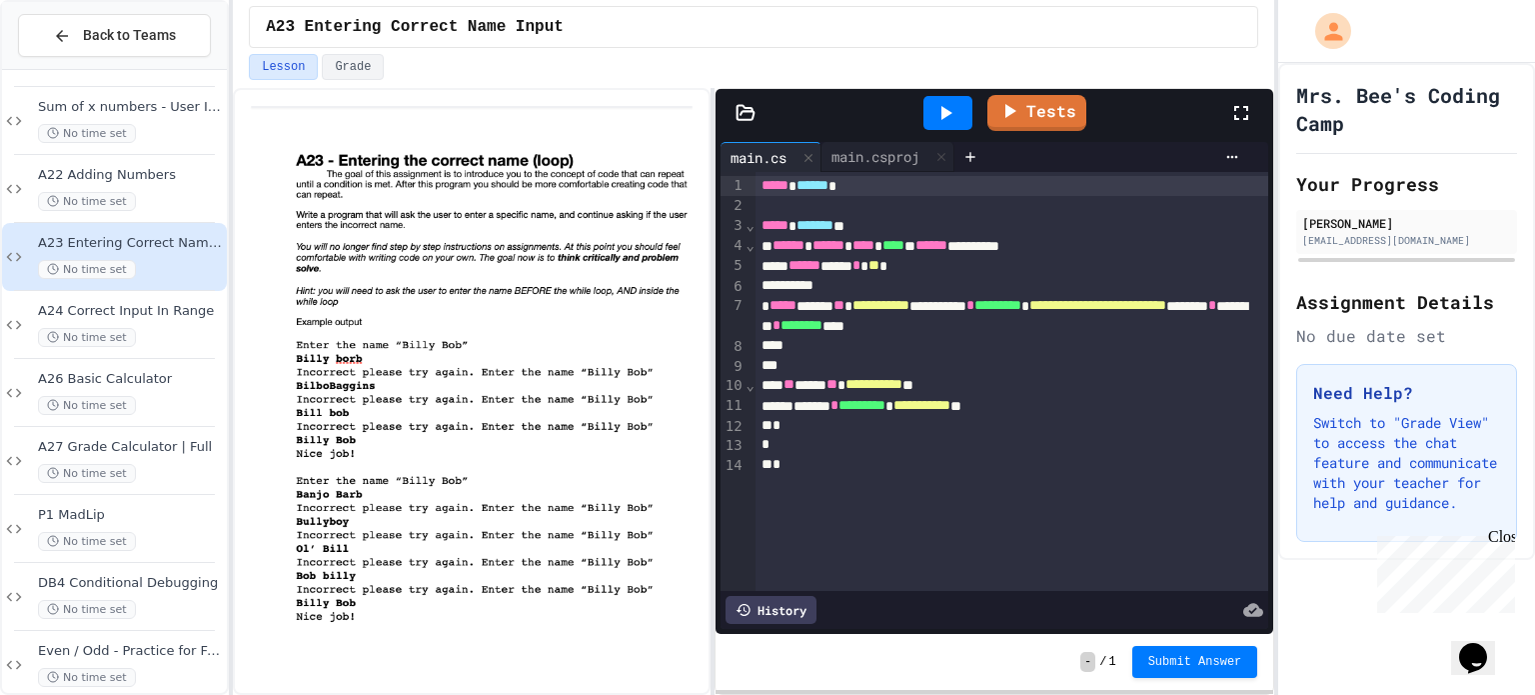
click at [928, 328] on div "**********" at bounding box center [1013, 316] width 514 height 41
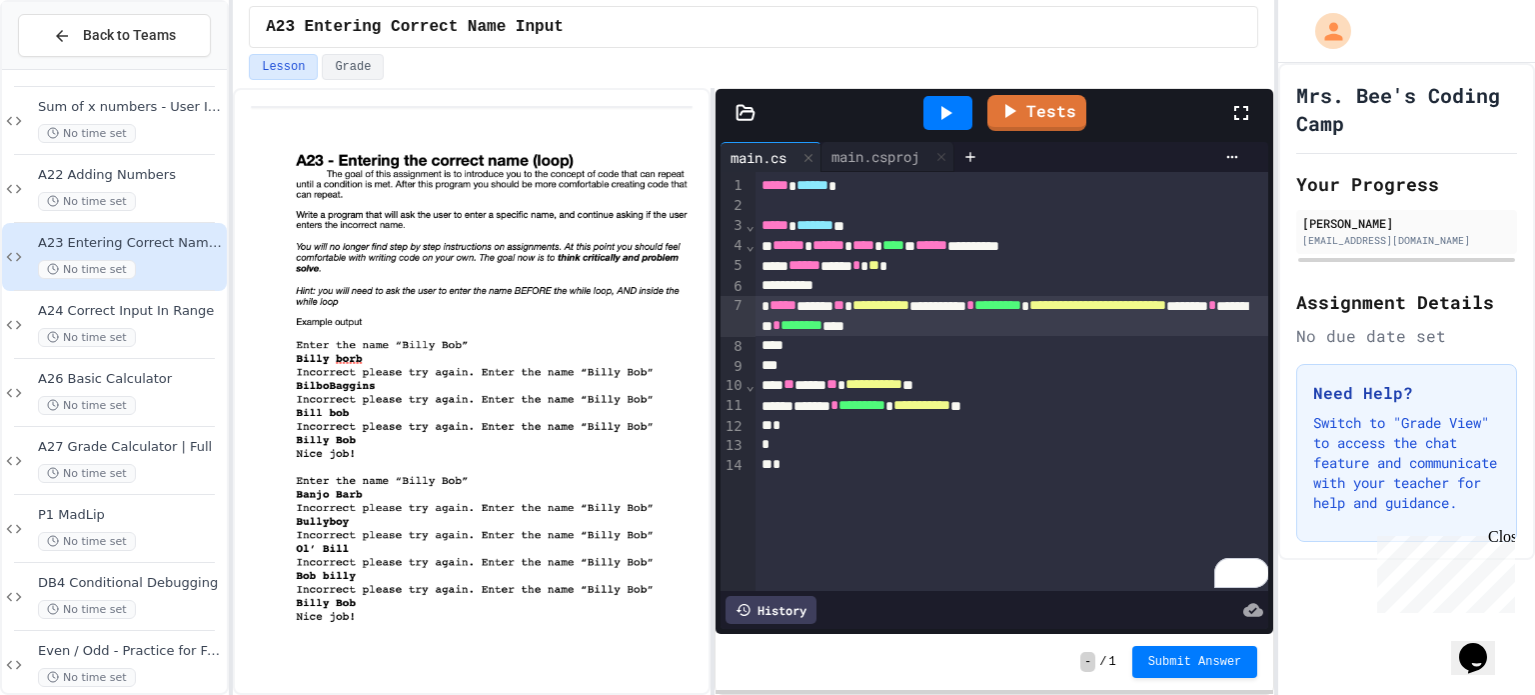
click at [1029, 312] on span "**********" at bounding box center [1097, 305] width 137 height 14
click at [1163, 312] on span "*" at bounding box center [1167, 305] width 8 height 14
click at [885, 407] on span "*********" at bounding box center [861, 405] width 47 height 14
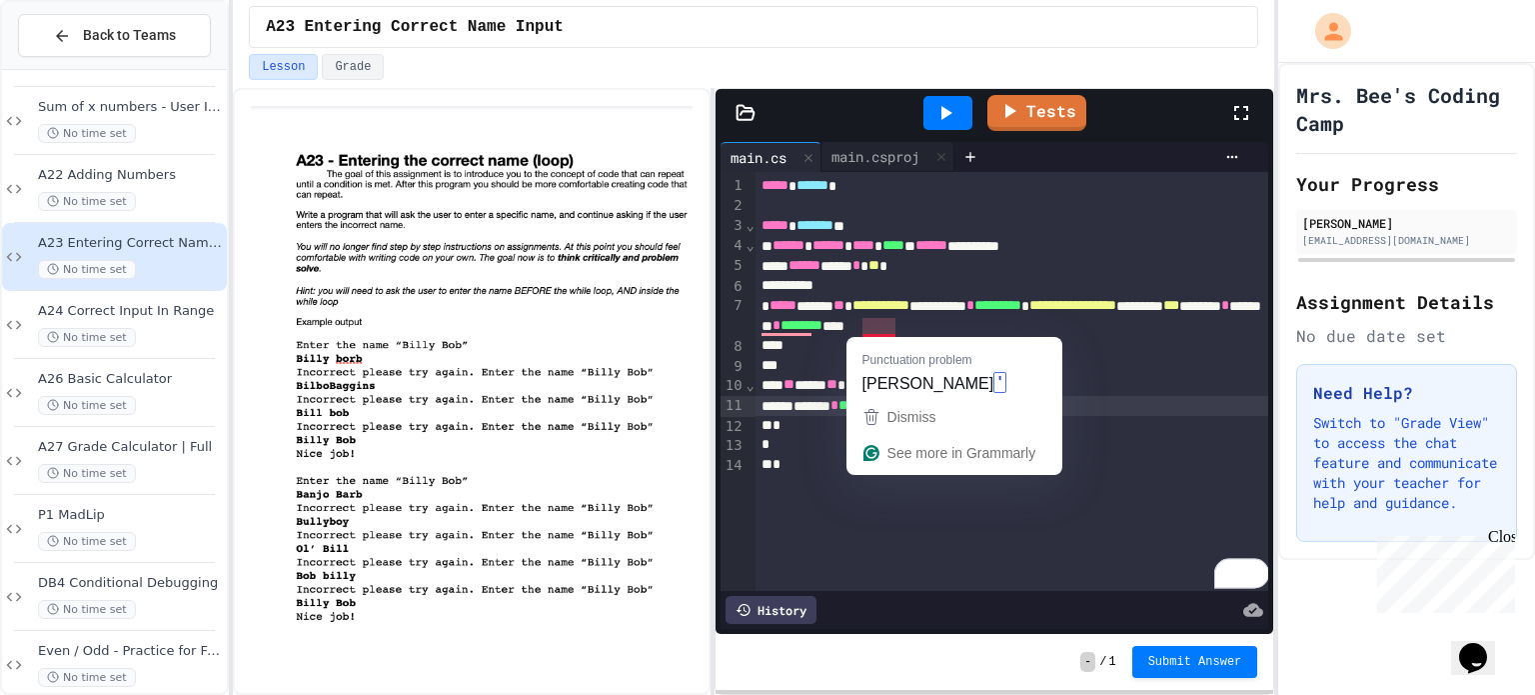
click at [909, 307] on span "**********" at bounding box center [880, 305] width 57 height 14
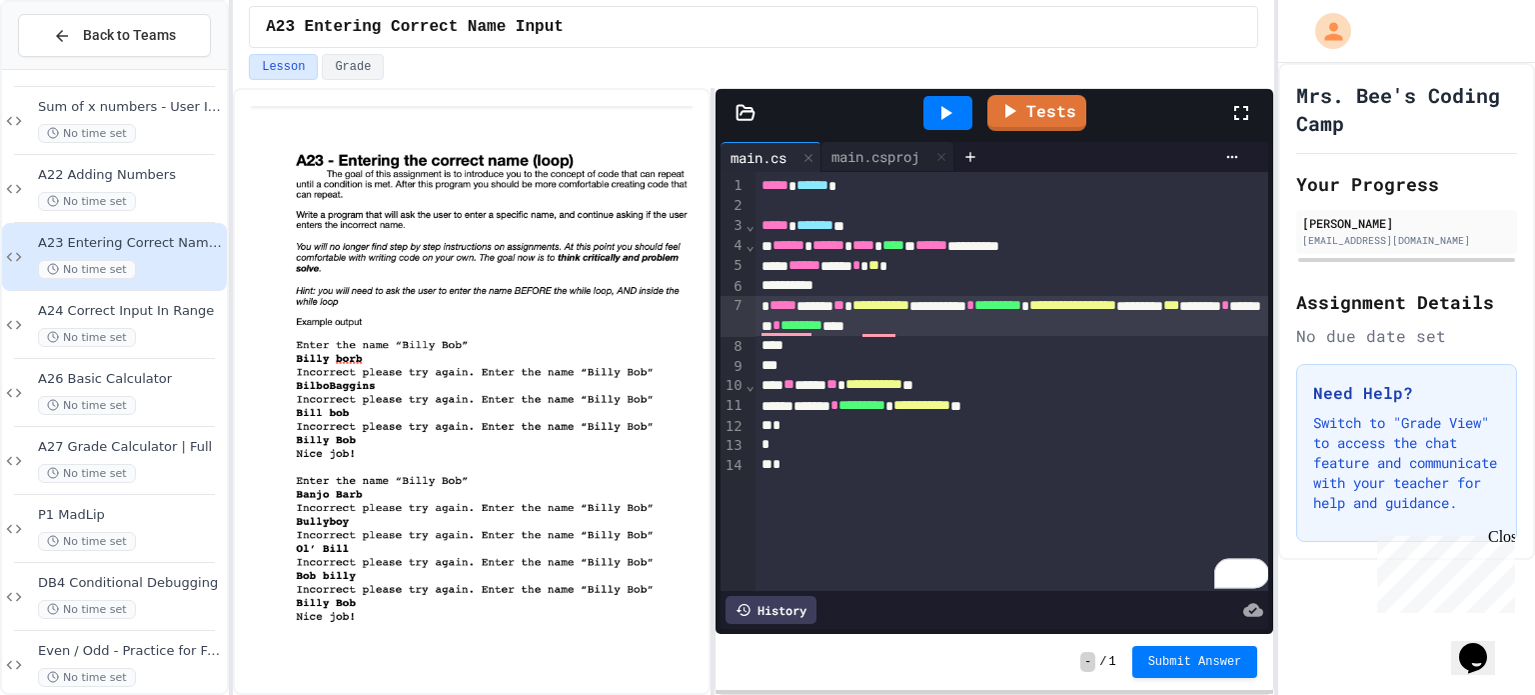
click at [922, 351] on div "To enrich screen reader interactions, please activate Accessibility in Grammarl…" at bounding box center [1013, 346] width 514 height 20
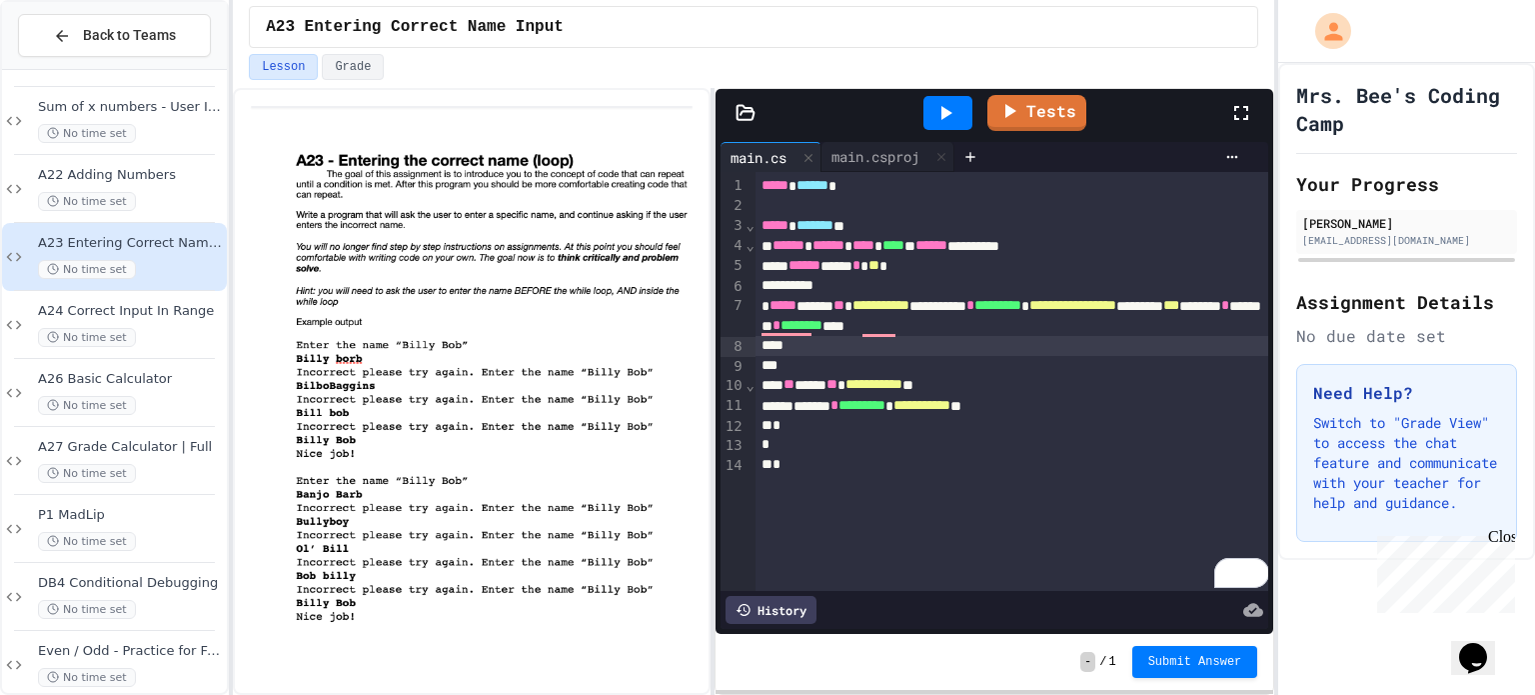
click at [938, 101] on icon at bounding box center [945, 113] width 24 height 24
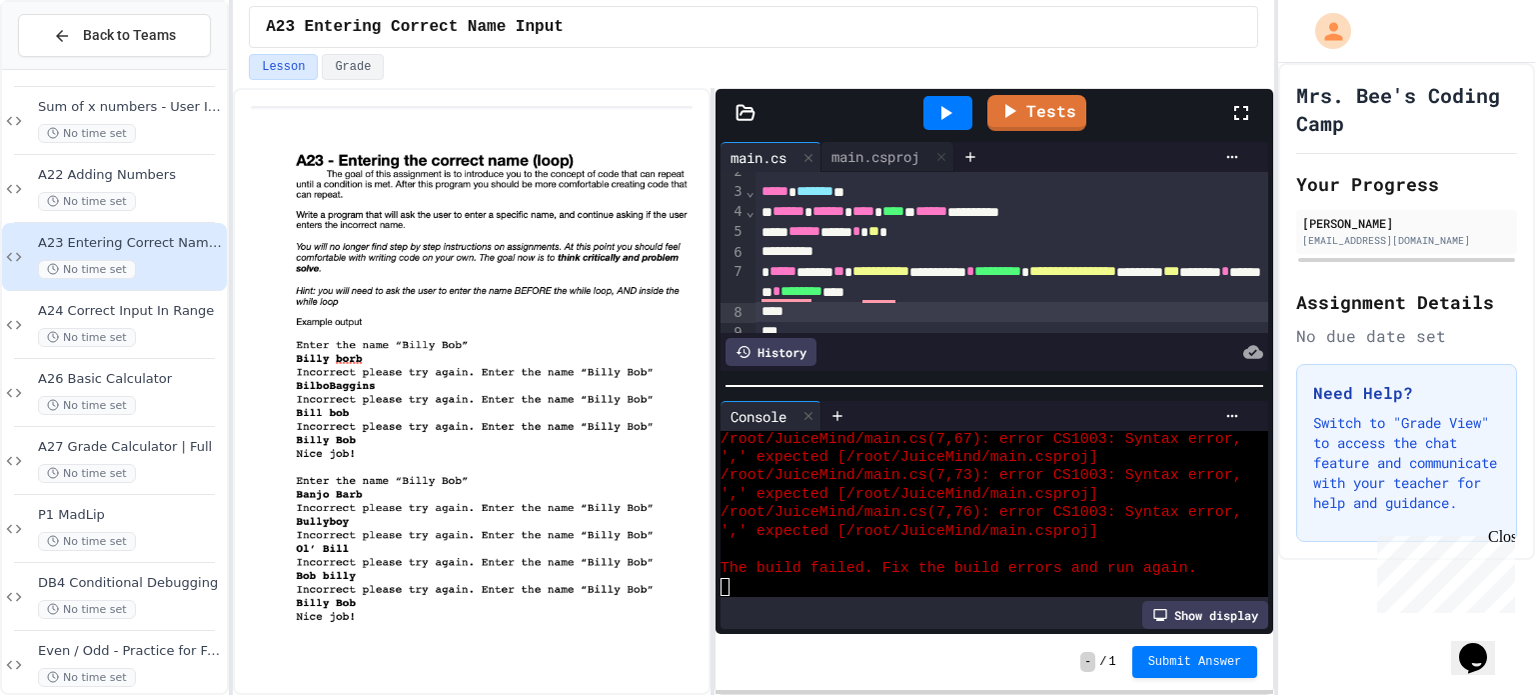
scroll to position [18, 0]
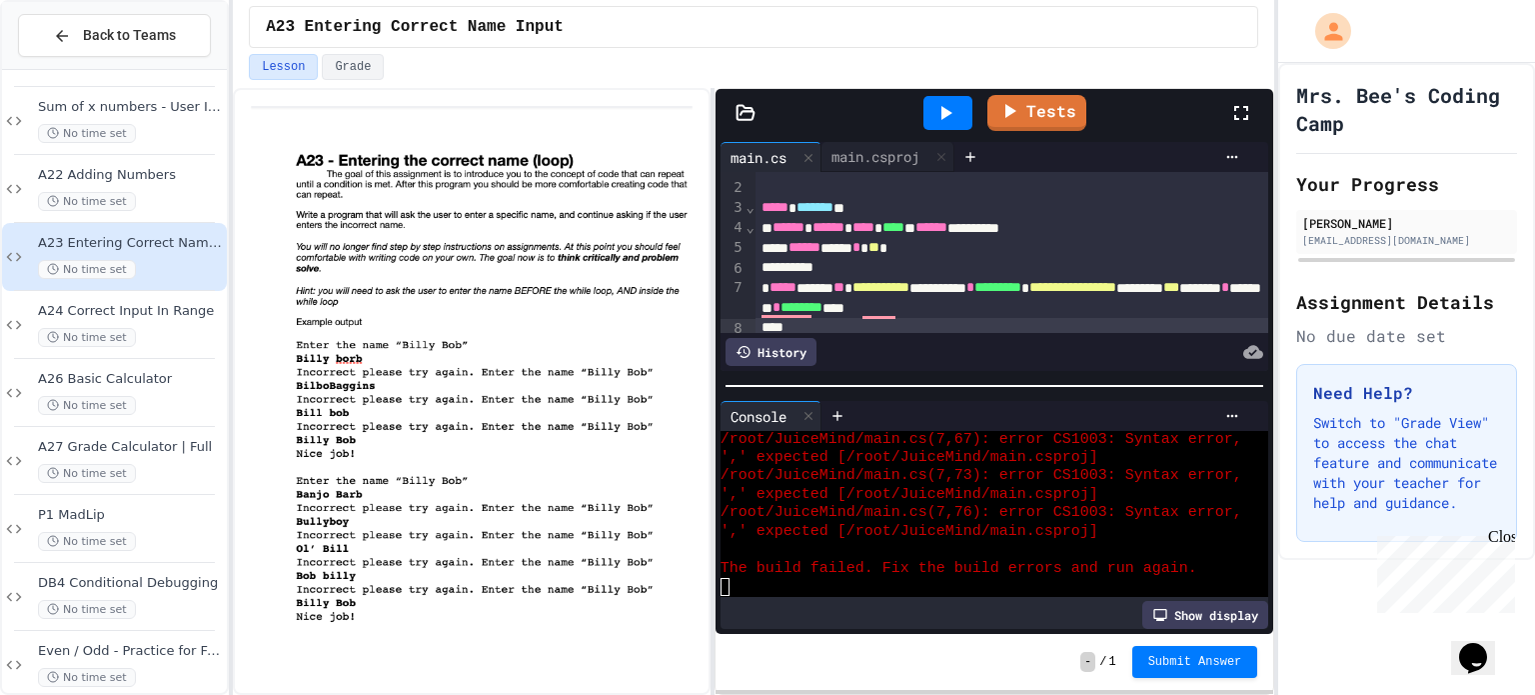
click at [1163, 294] on span "***" at bounding box center [1171, 287] width 16 height 14
click at [1029, 294] on span "**********" at bounding box center [1072, 287] width 87 height 14
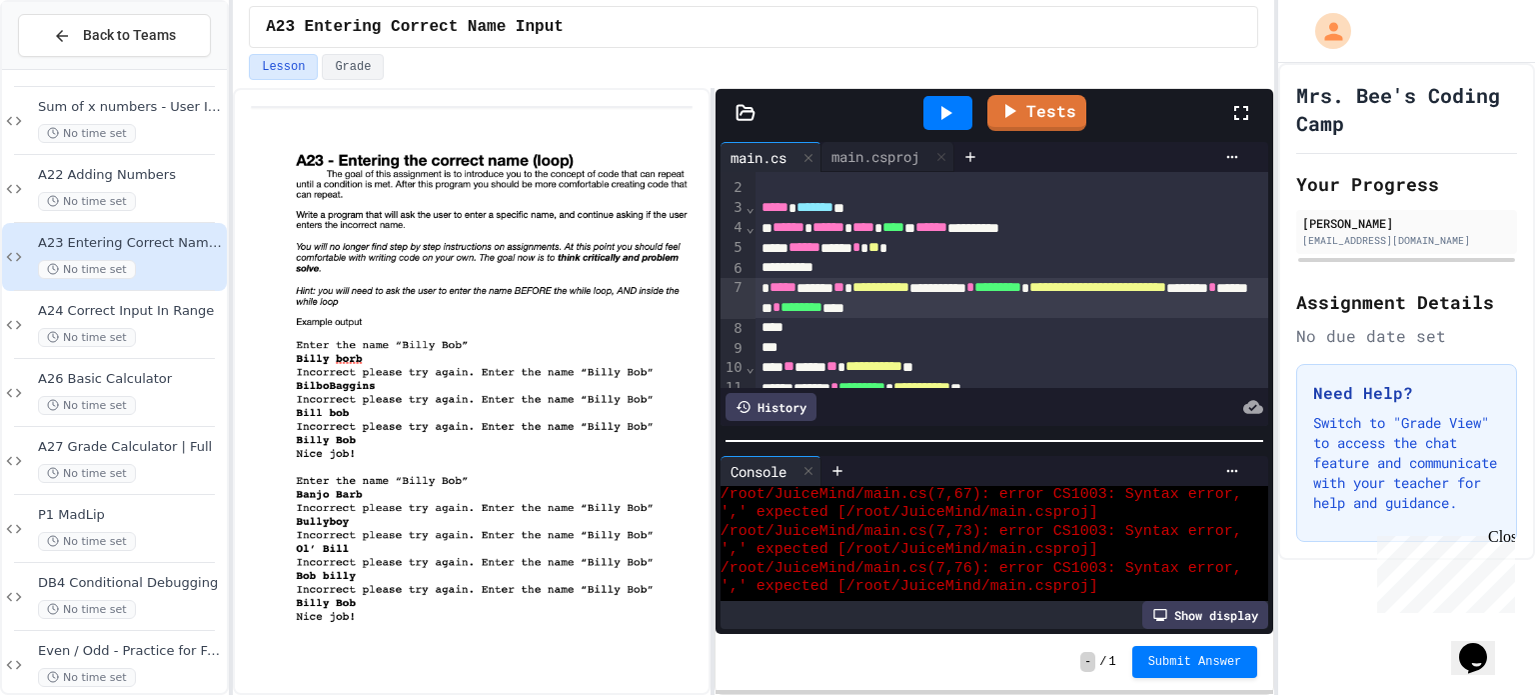
click at [1139, 451] on div at bounding box center [995, 441] width 559 height 20
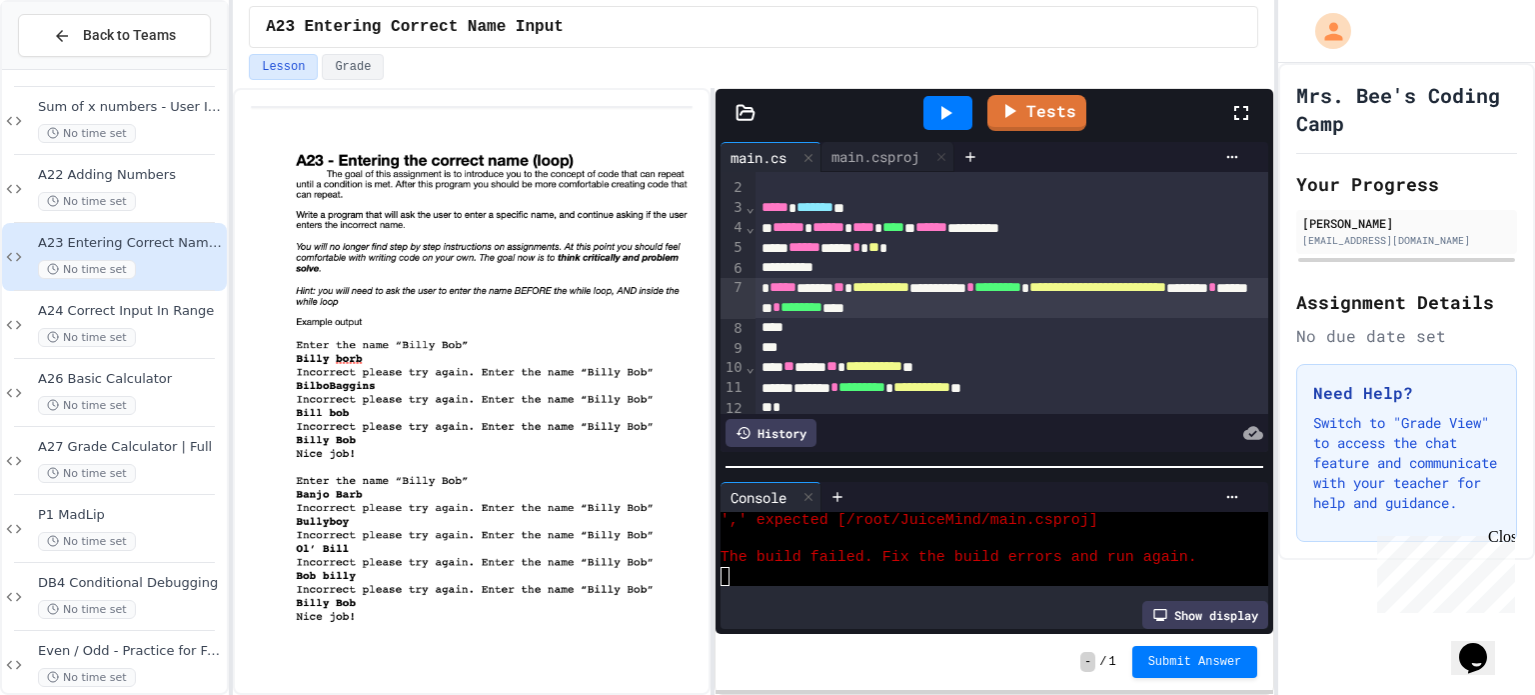
scroll to position [64, 0]
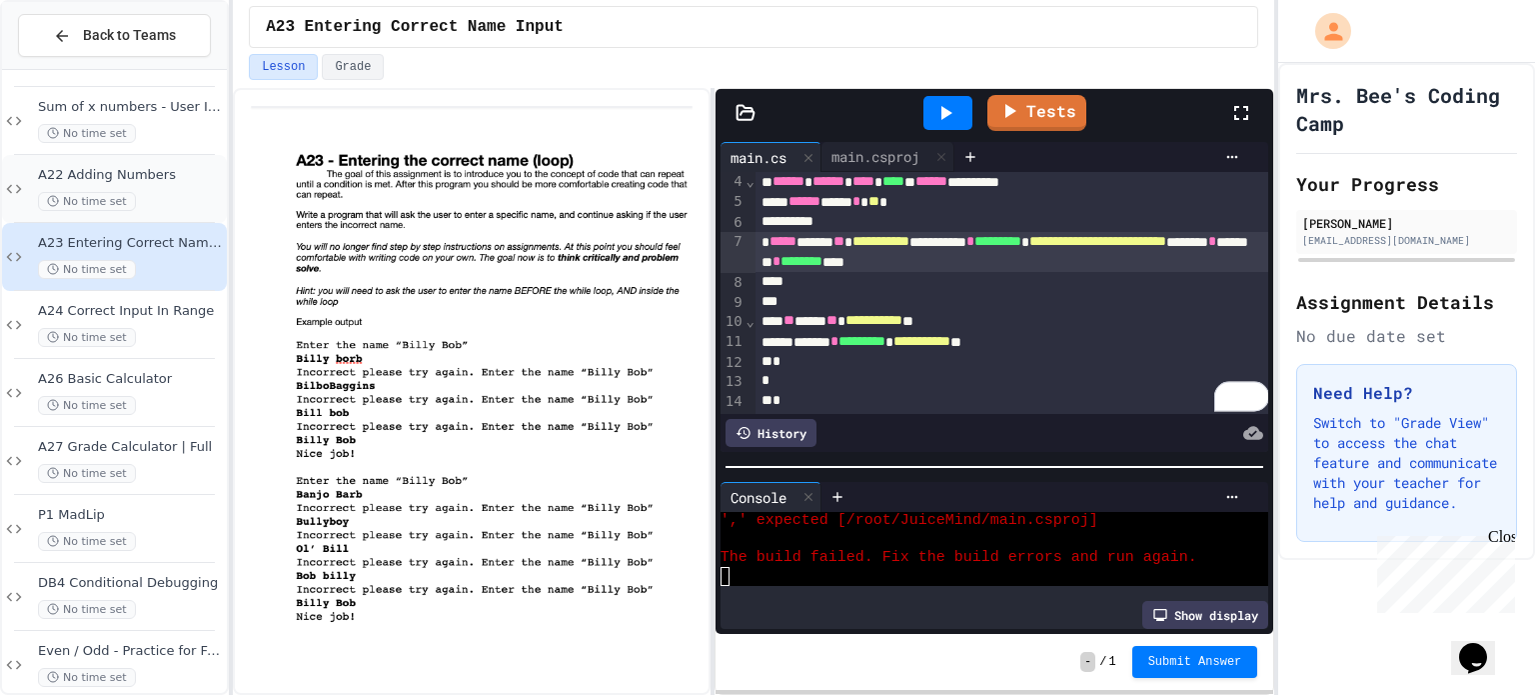
click at [181, 199] on div "No time set" at bounding box center [130, 201] width 185 height 19
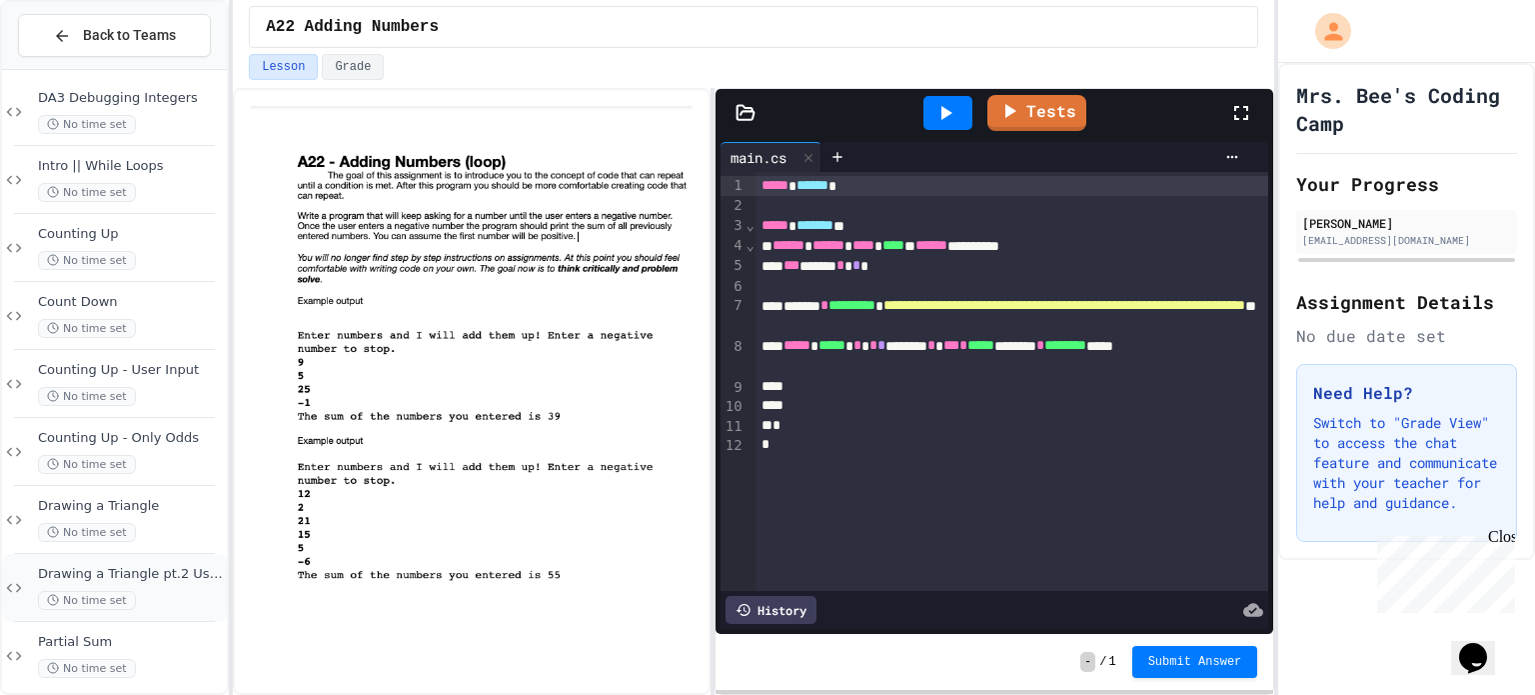
scroll to position [1514, 0]
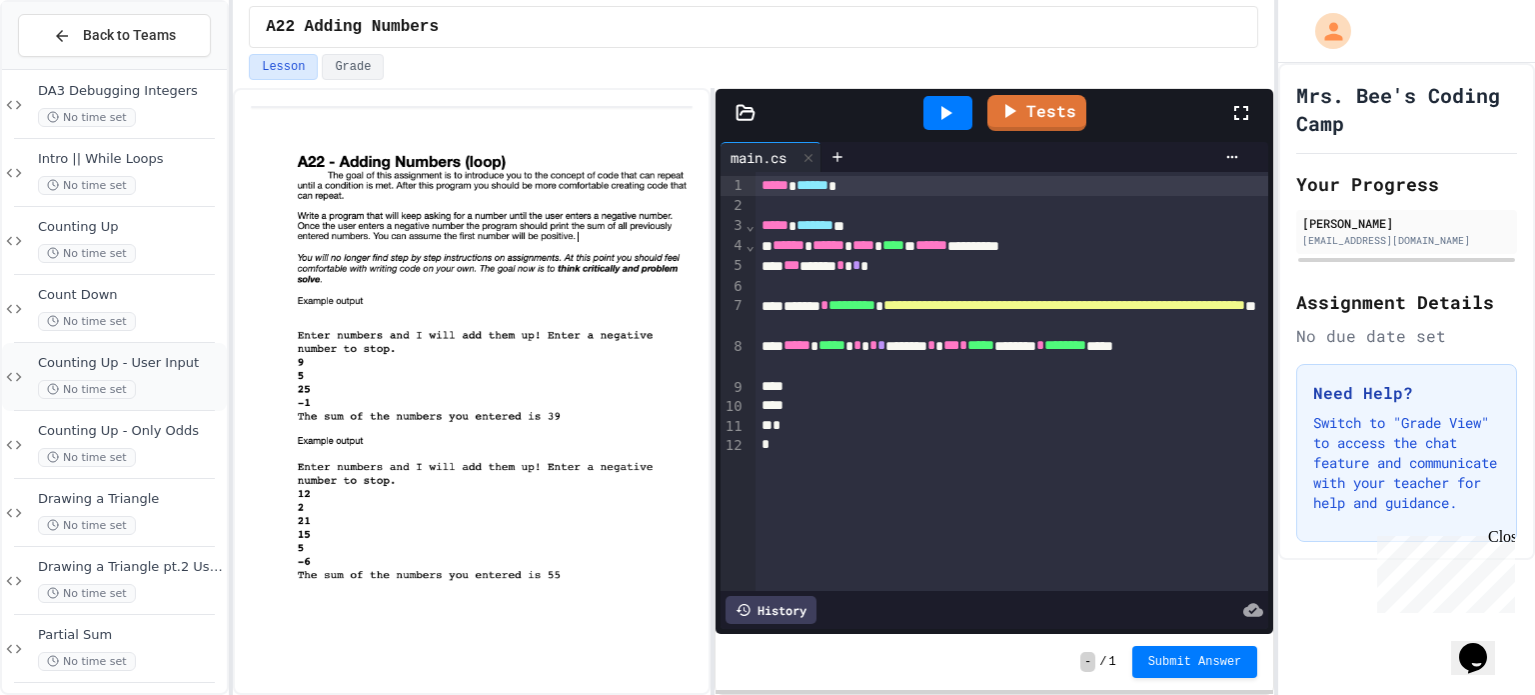
click at [147, 350] on div "Counting Up - User Input No time set" at bounding box center [114, 377] width 225 height 68
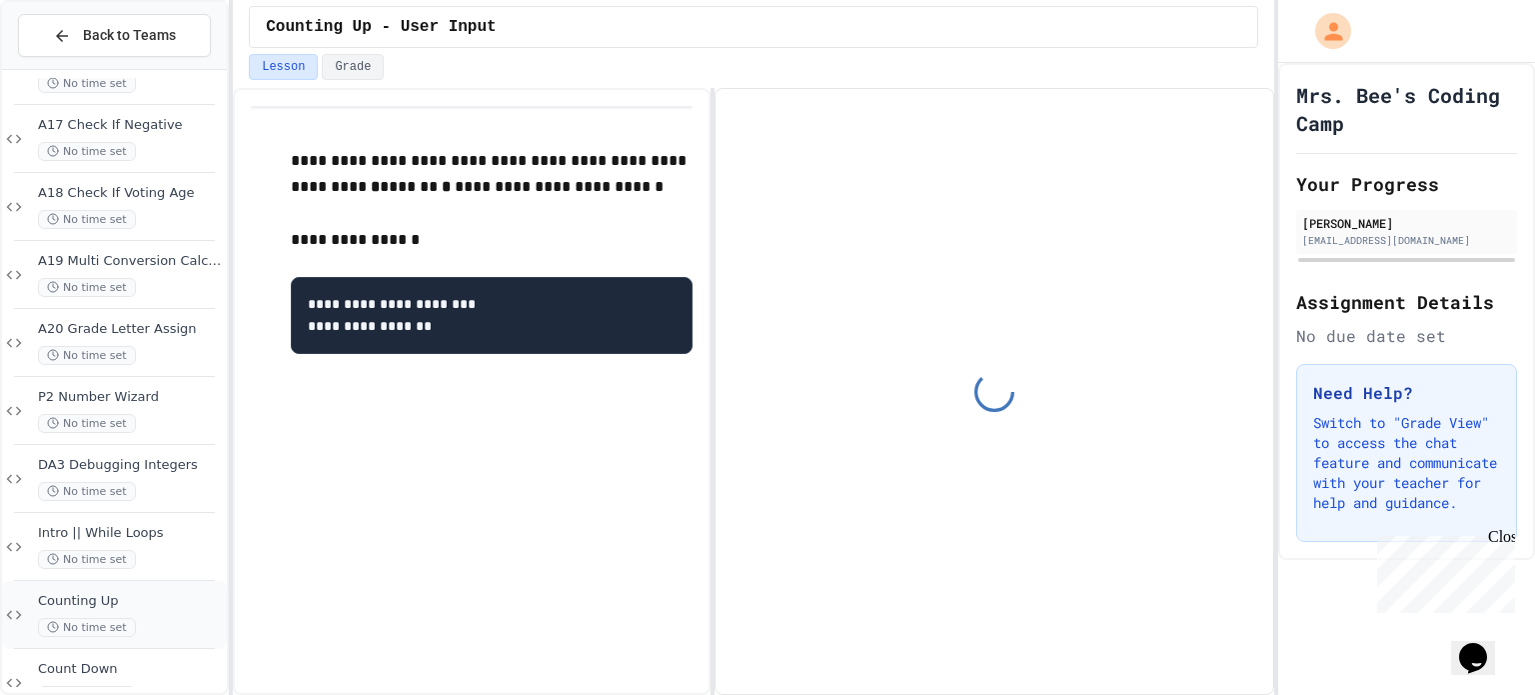
scroll to position [1131, 0]
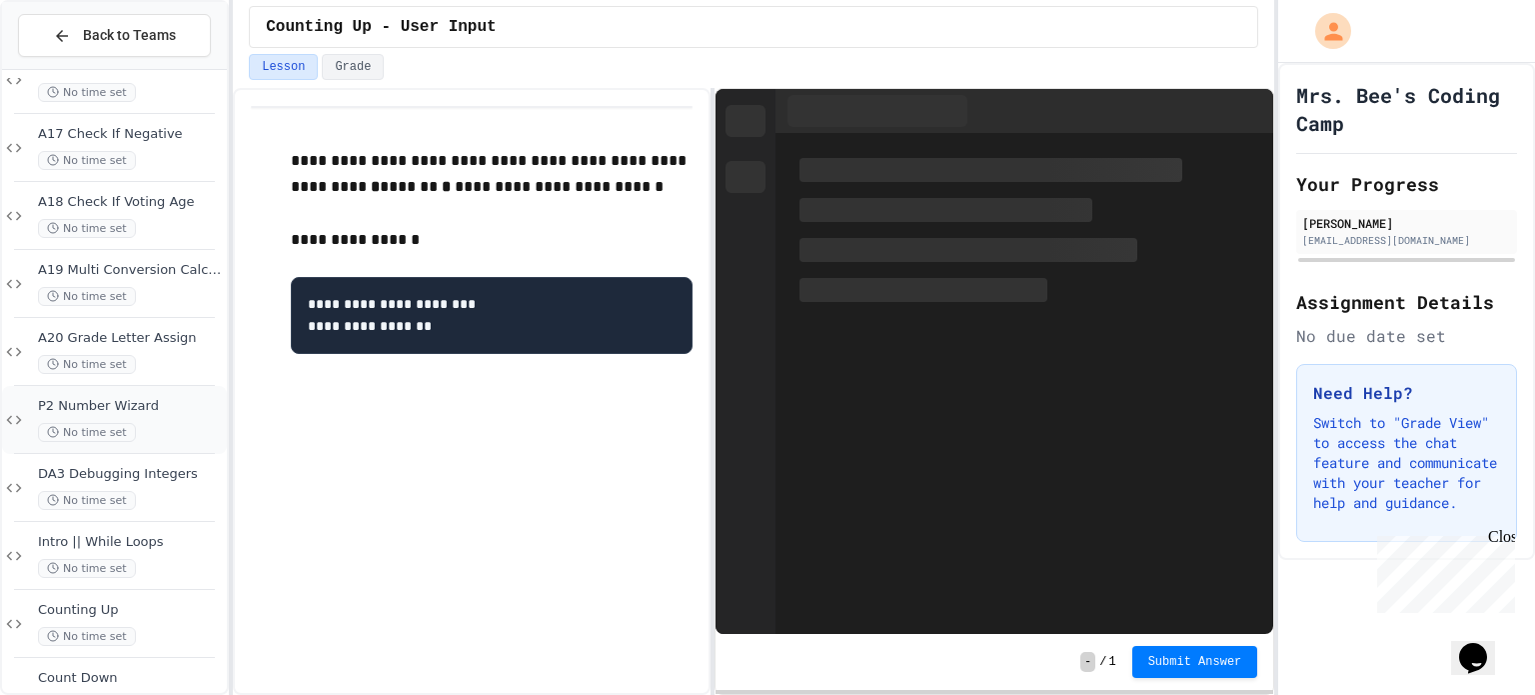
click at [133, 420] on div "P2 Number Wizard No time set" at bounding box center [130, 420] width 185 height 44
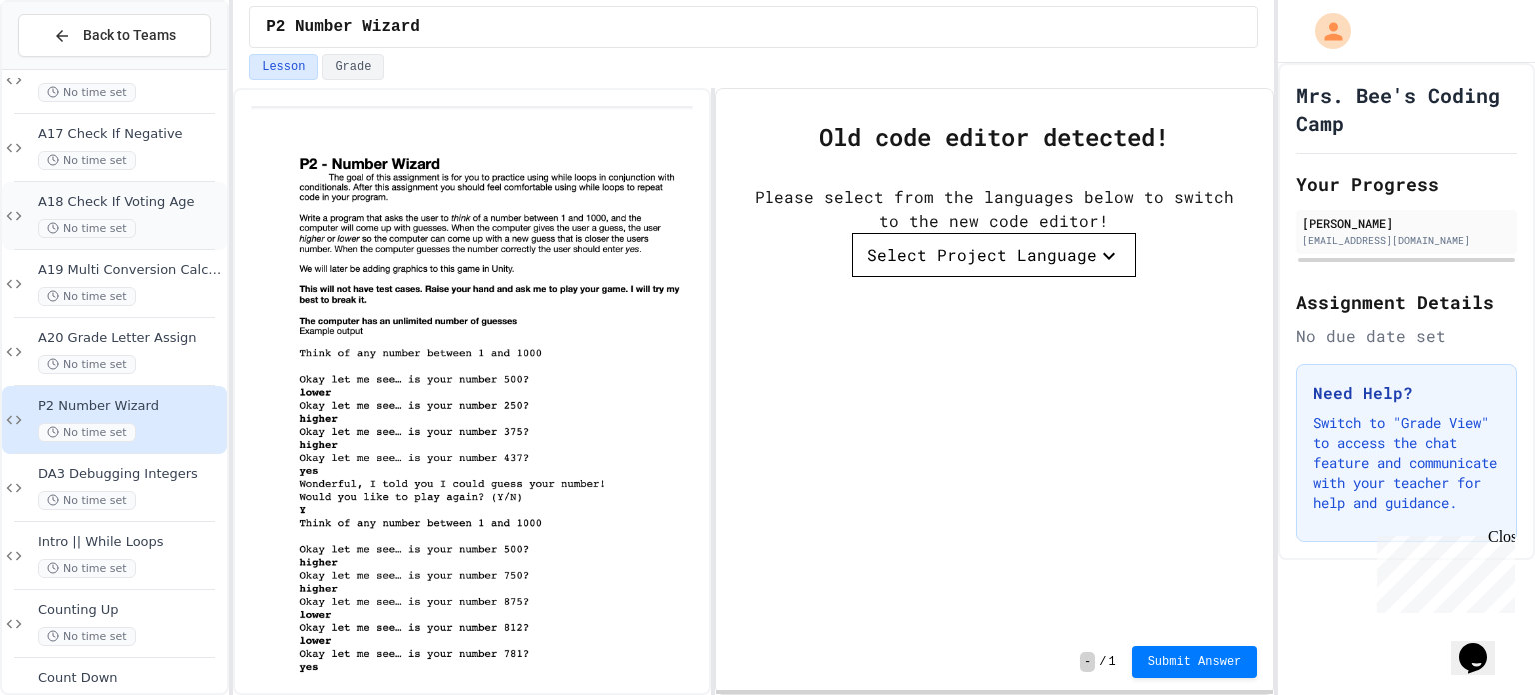
click at [121, 201] on span "A18 Check If Voting Age" at bounding box center [130, 202] width 185 height 17
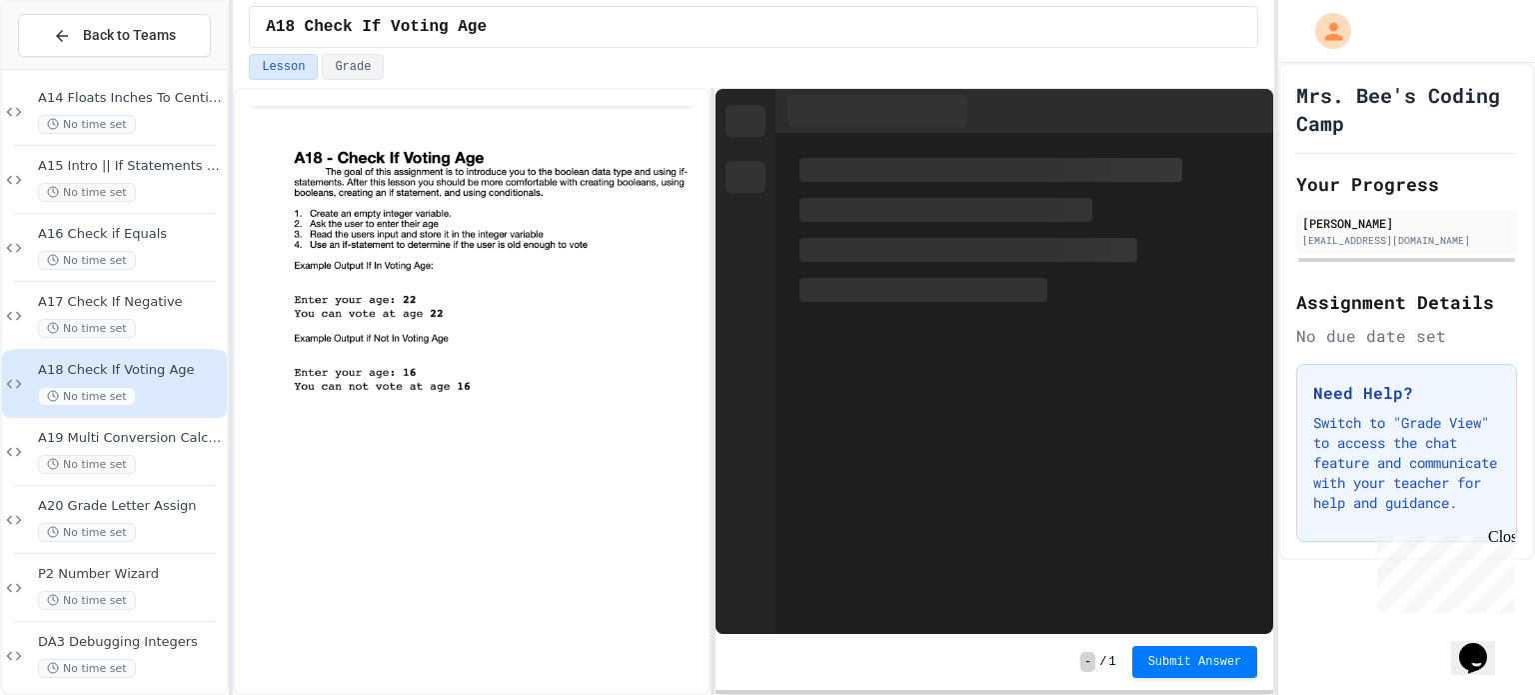
scroll to position [959, 0]
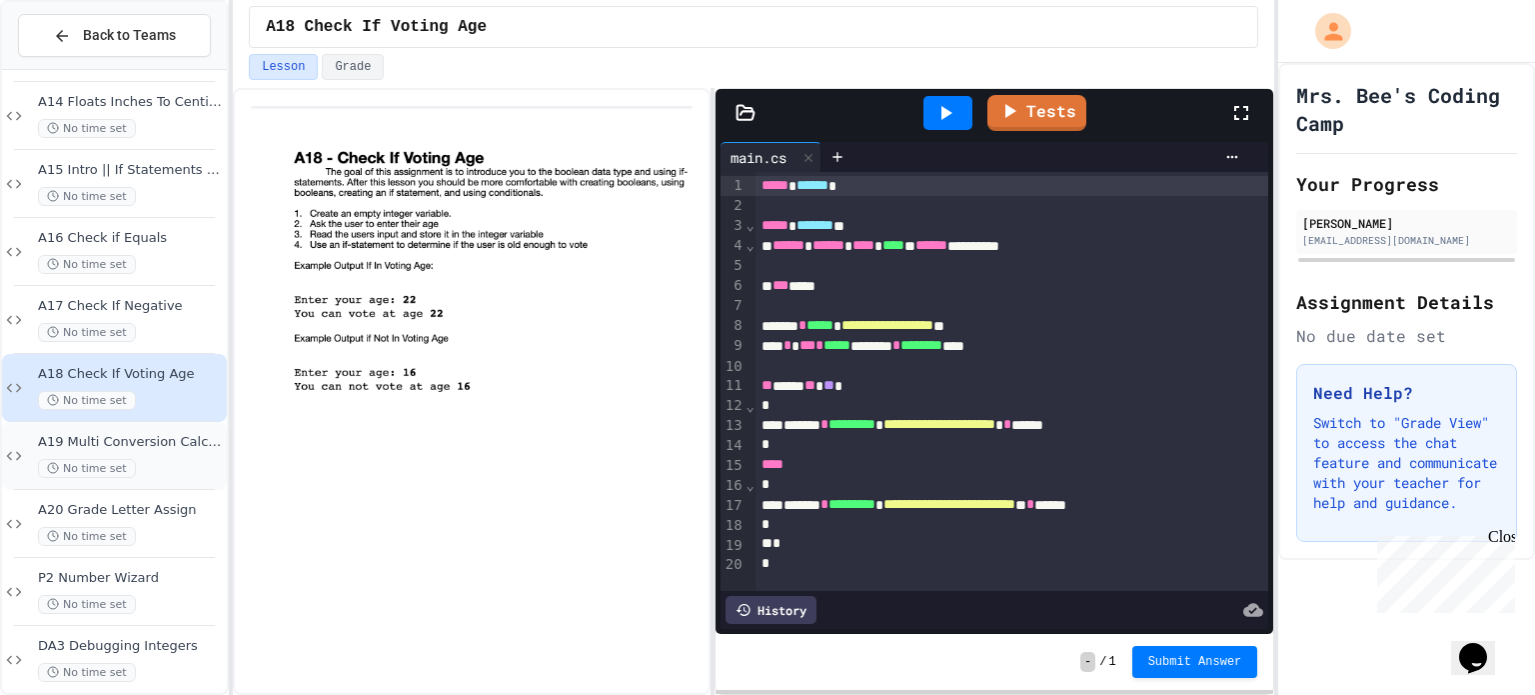
click at [154, 442] on span "A19 Multi Conversion Calculator" at bounding box center [130, 442] width 185 height 17
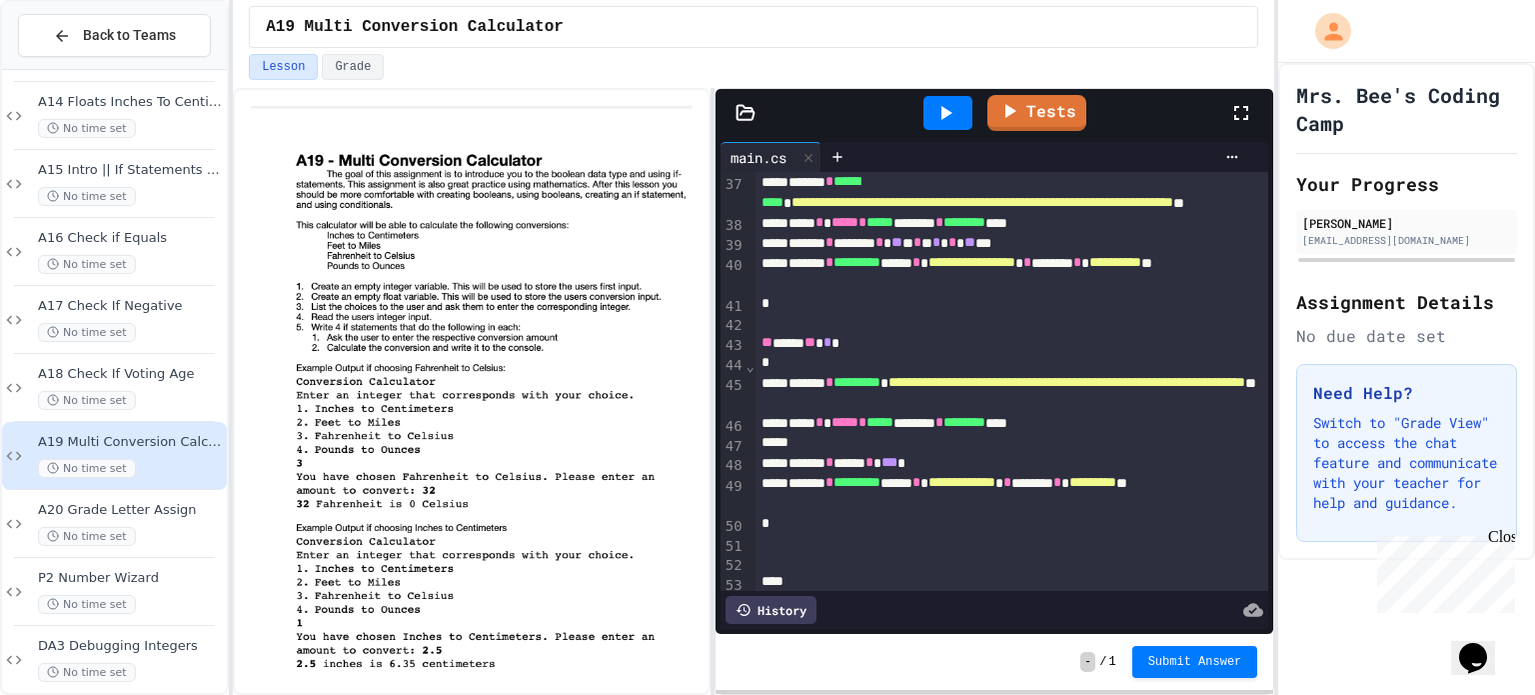
scroll to position [869, 0]
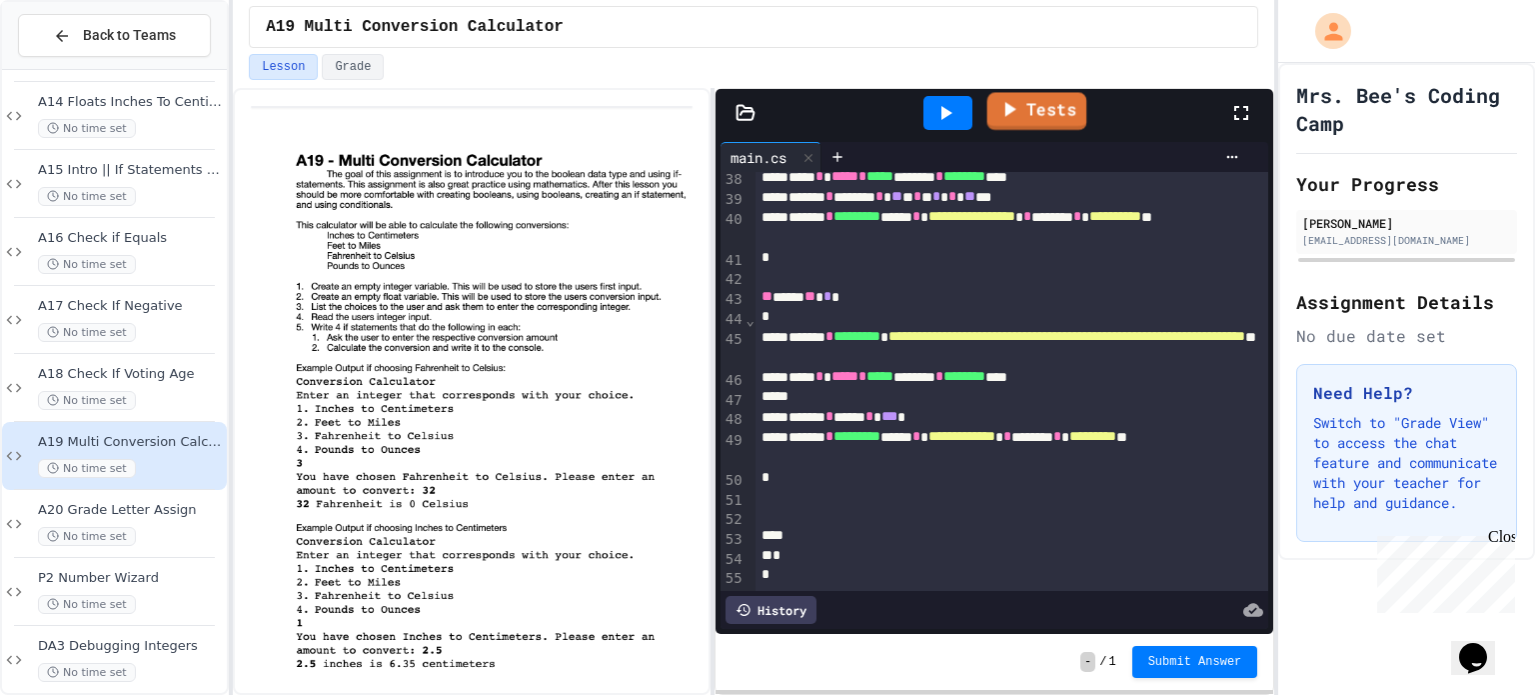
click at [1023, 114] on link "Tests" at bounding box center [1037, 111] width 100 height 38
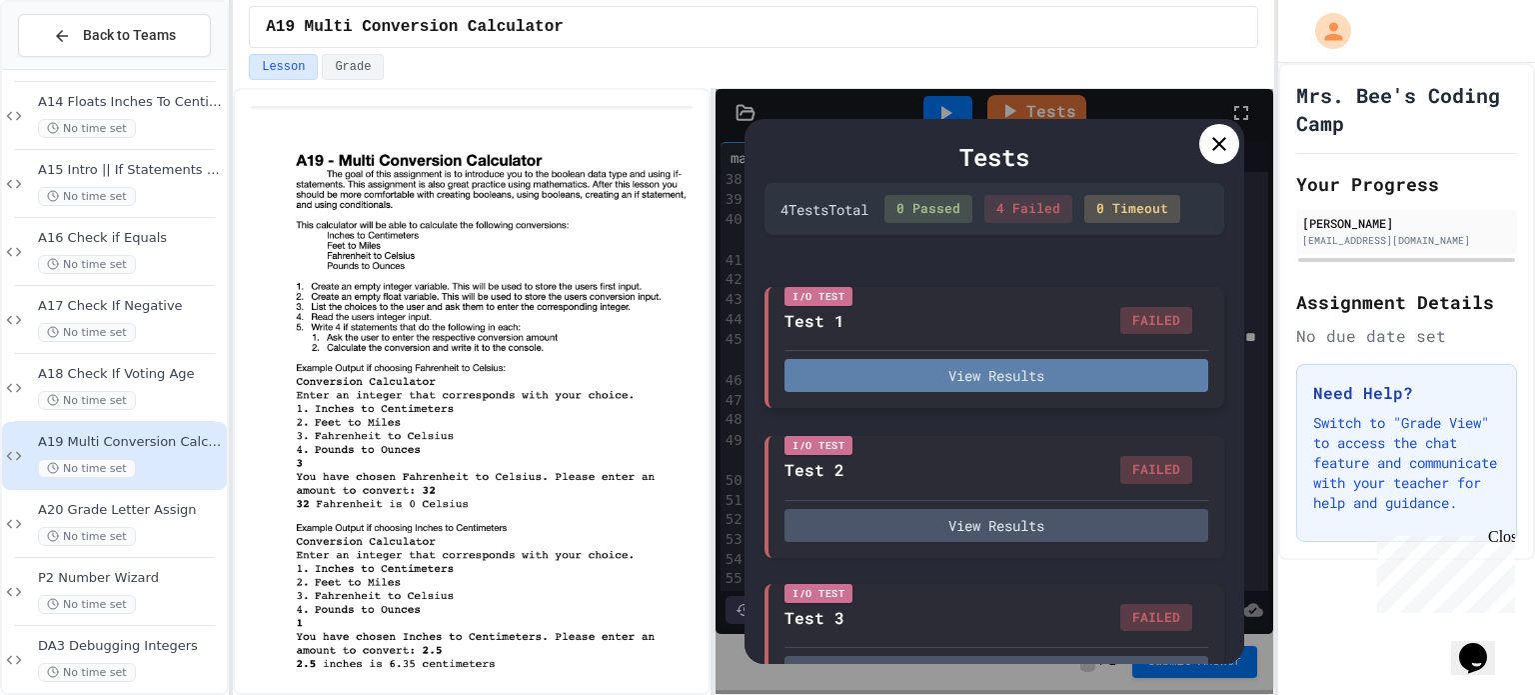
click at [990, 383] on button "View Results" at bounding box center [997, 375] width 424 height 33
type textarea "*"
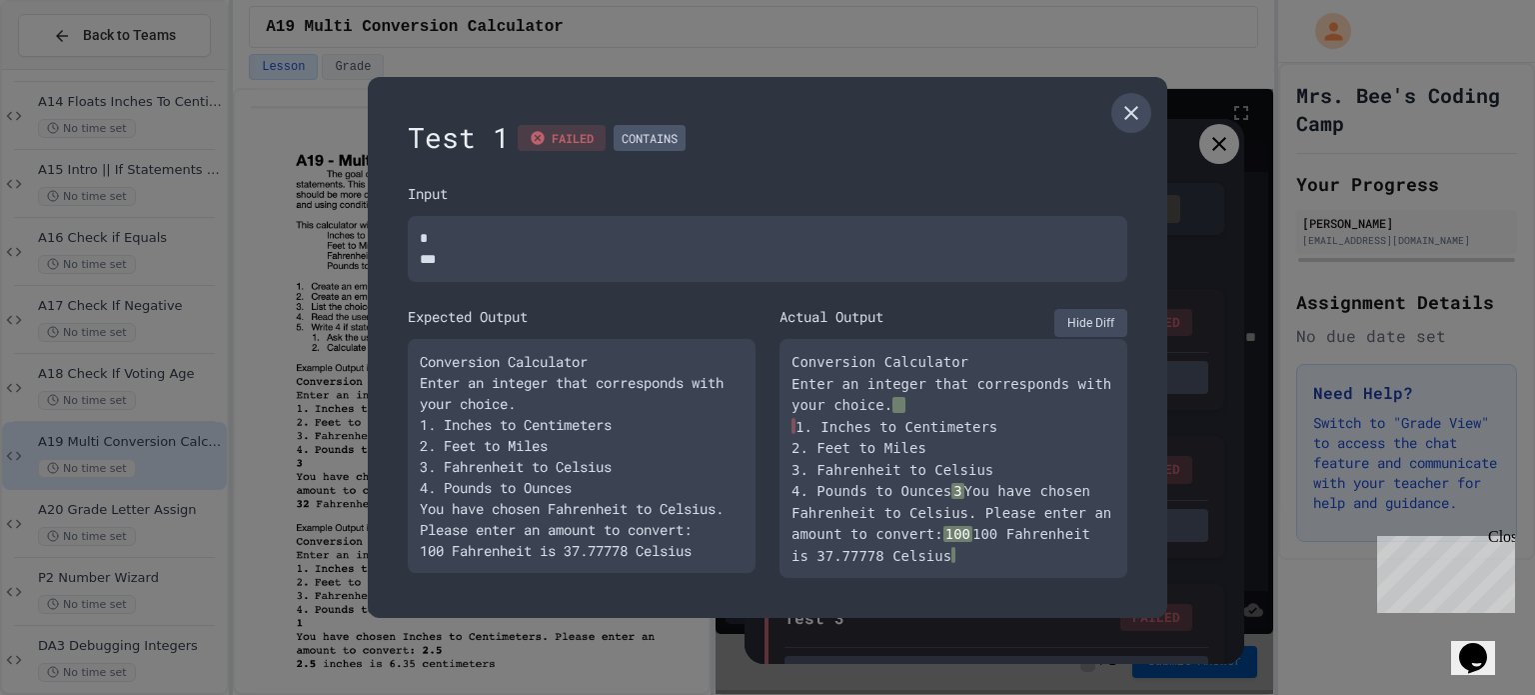
click at [1121, 101] on icon at bounding box center [1131, 113] width 24 height 24
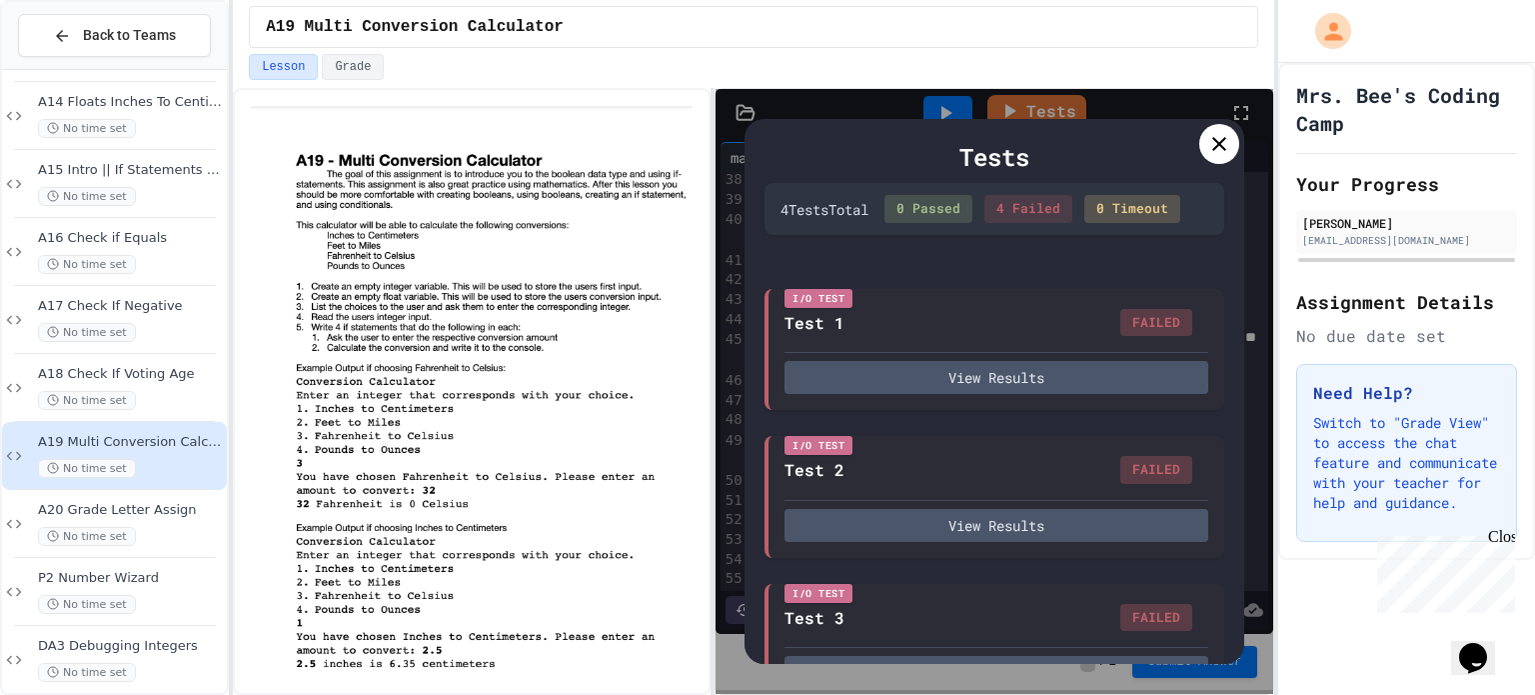
click at [1197, 150] on div "Tests" at bounding box center [995, 157] width 460 height 36
click at [1220, 137] on icon at bounding box center [1219, 144] width 24 height 24
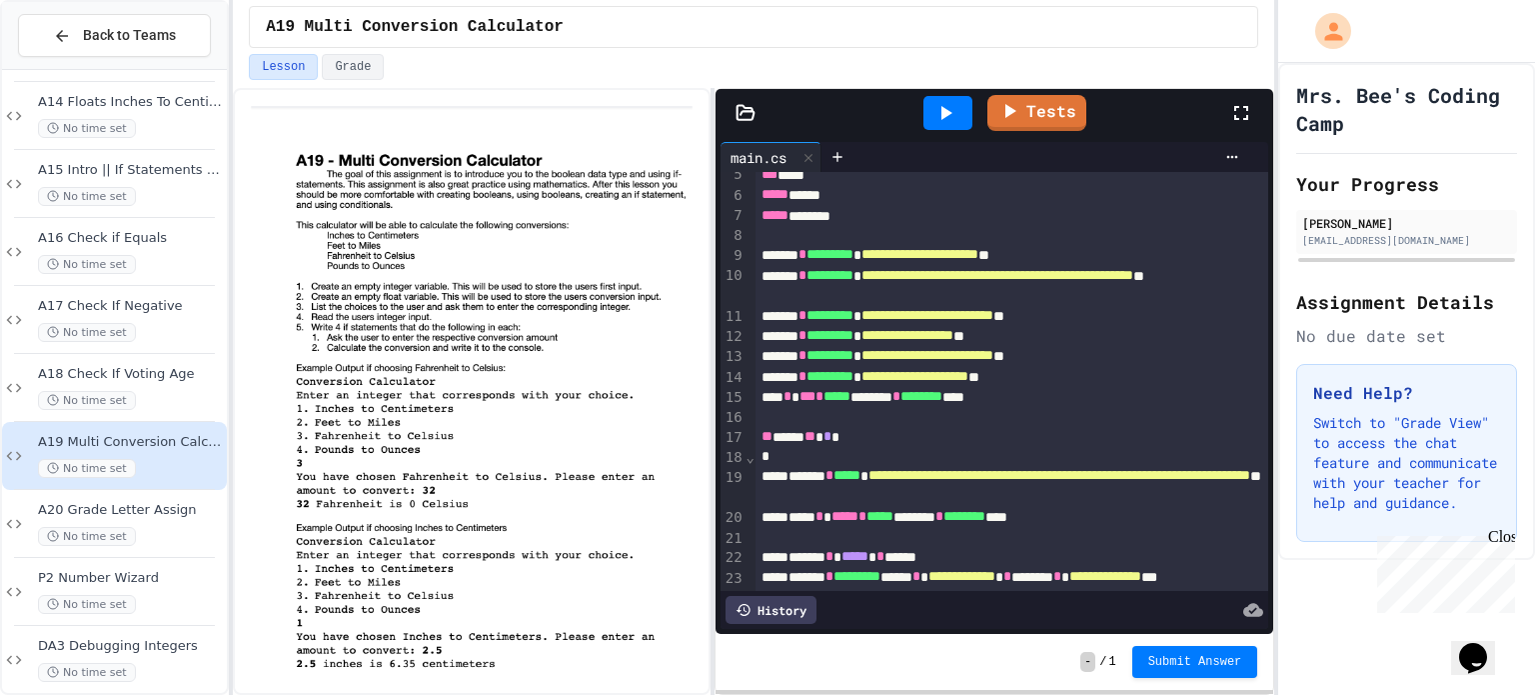
scroll to position [68, 0]
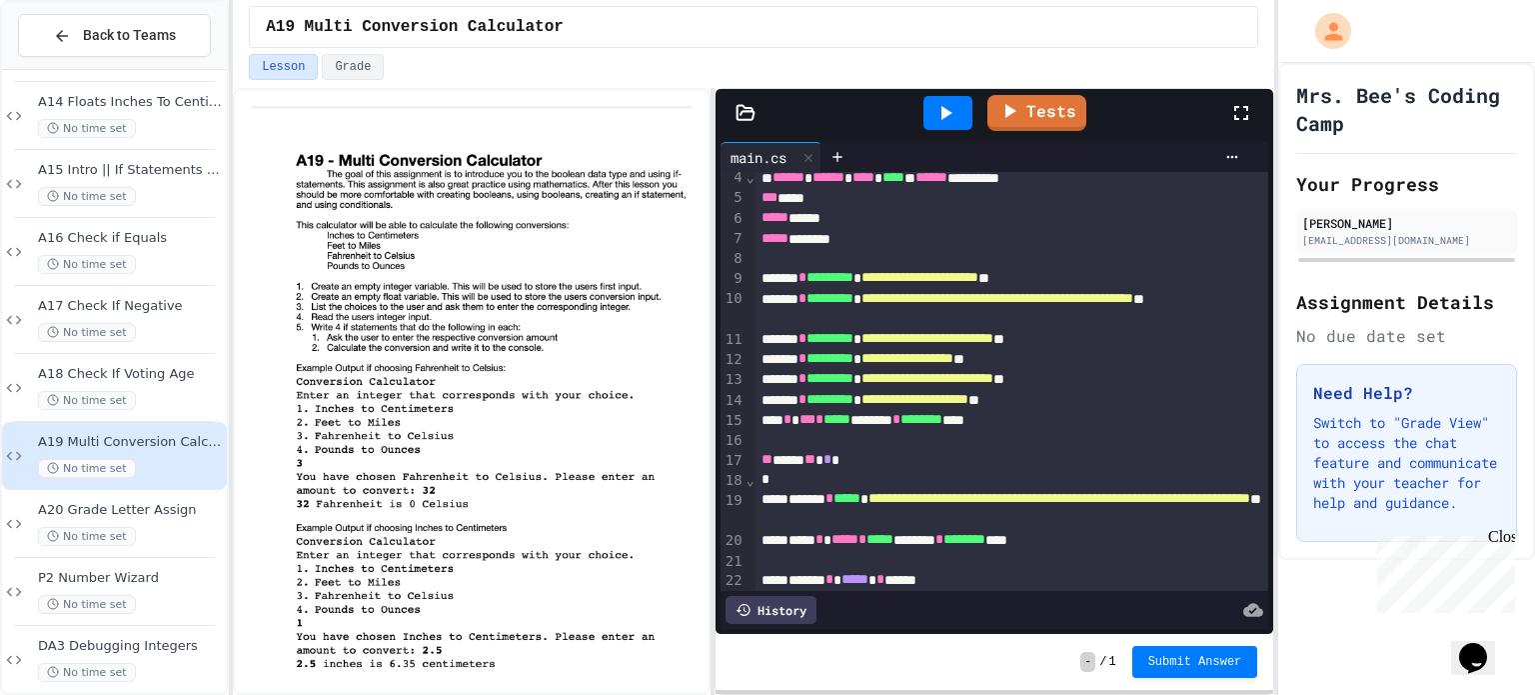
click at [923, 341] on span "**********" at bounding box center [927, 338] width 132 height 14
click at [968, 401] on span "**********" at bounding box center [914, 399] width 107 height 14
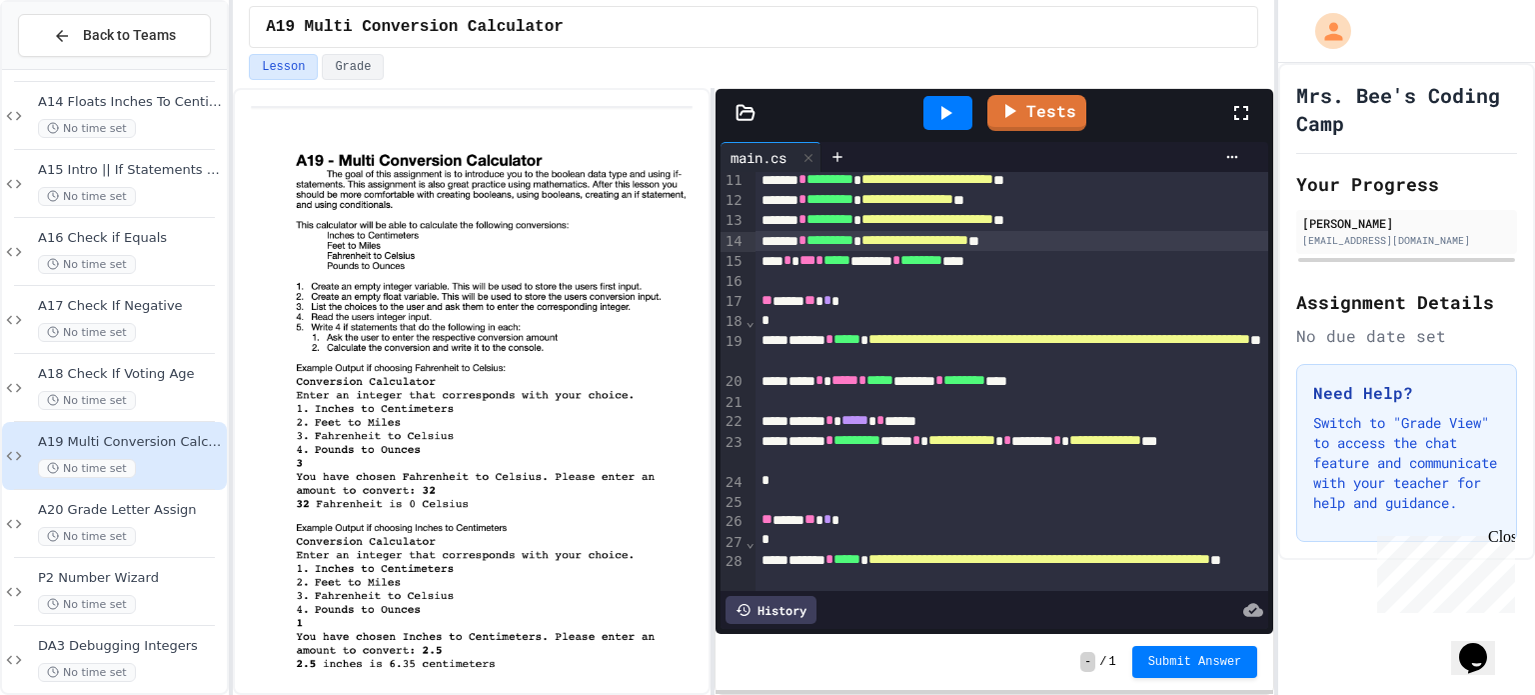
scroll to position [0, 0]
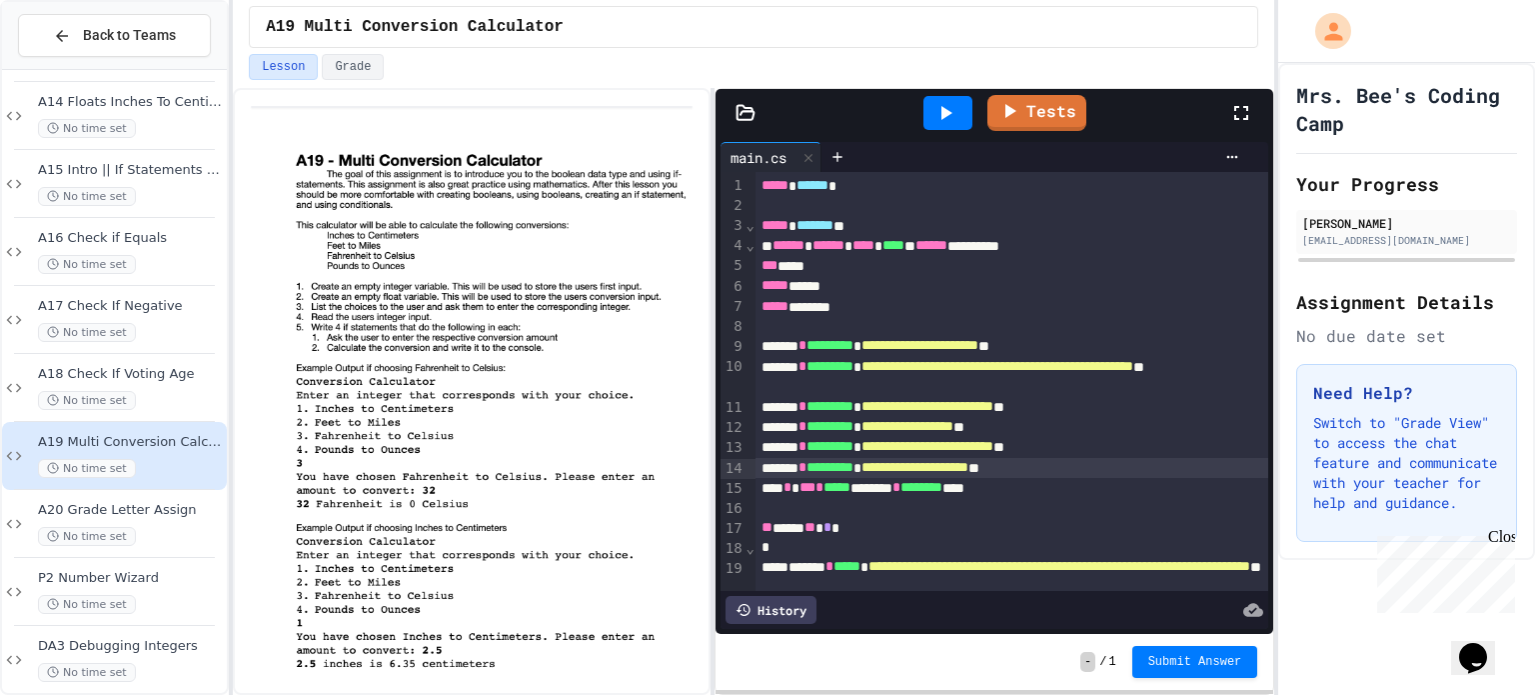
click at [648, 91] on div at bounding box center [472, 391] width 478 height 607
